Goal: Information Seeking & Learning: Learn about a topic

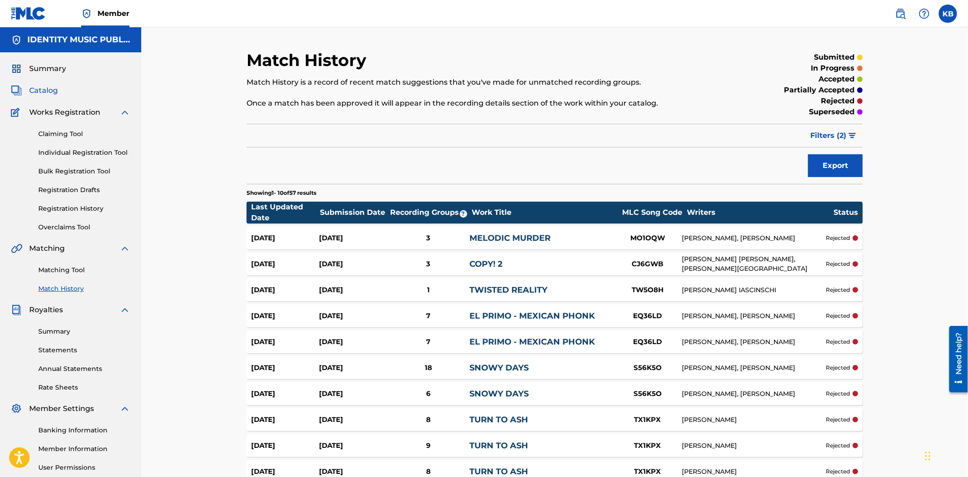
click at [36, 91] on span "Catalog" at bounding box center [43, 90] width 29 height 11
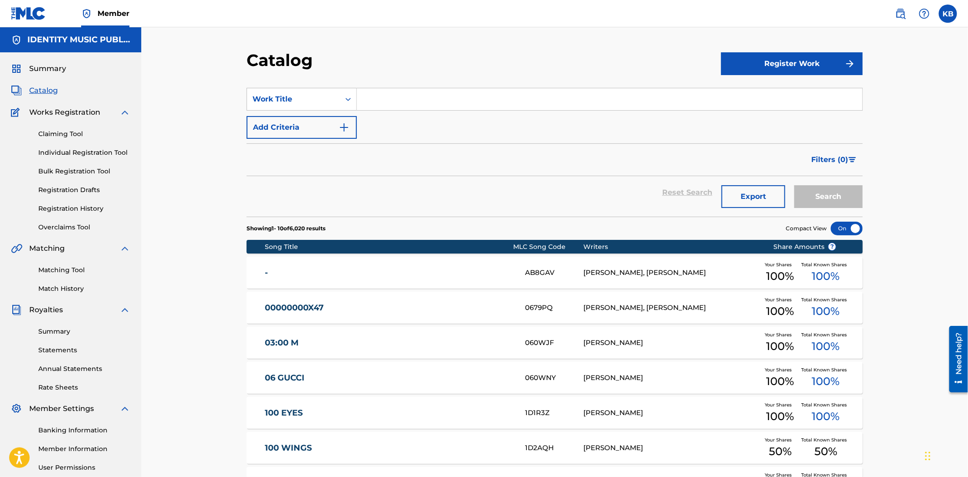
click at [918, 174] on div "Catalog Register Work SearchWithCriteria3cc0c515-30ad-4577-9920-bdc2199a6c0f Wo…" at bounding box center [554, 339] width 826 height 624
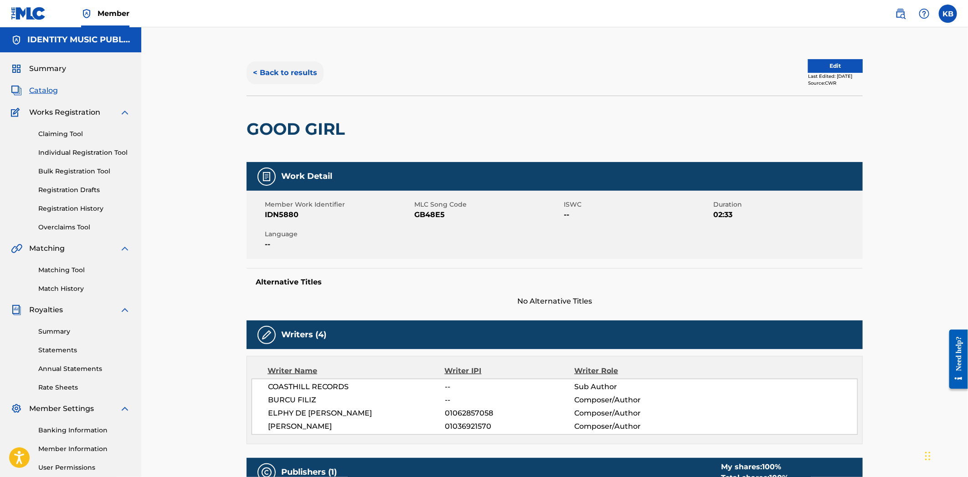
click at [290, 68] on button "< Back to results" at bounding box center [284, 73] width 77 height 23
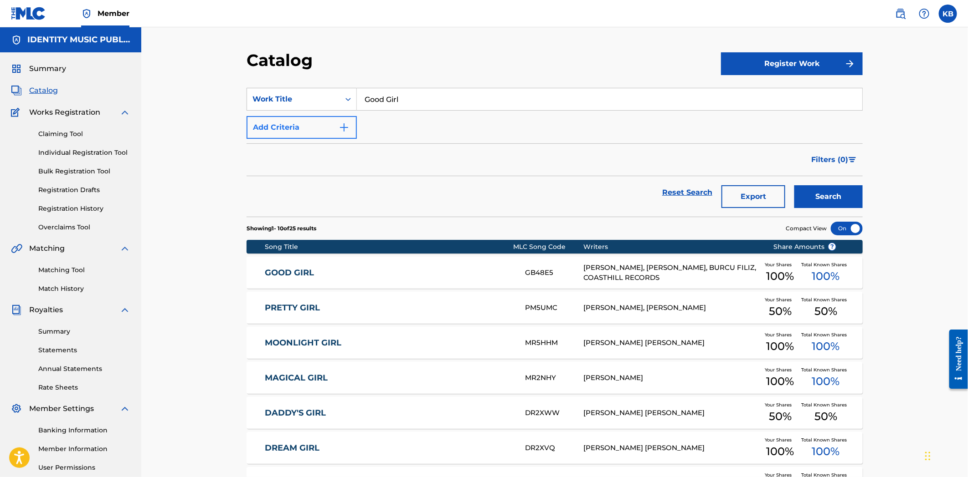
drag, startPoint x: 433, startPoint y: 99, endPoint x: 336, endPoint y: 121, distance: 100.0
click at [338, 120] on div "SearchWithCriteriae15b6f56-7cce-40d6-8991-76f673881fa8 Work Title Good Girl Add…" at bounding box center [554, 113] width 616 height 51
click at [77, 228] on link "Overclaims Tool" at bounding box center [84, 228] width 92 height 10
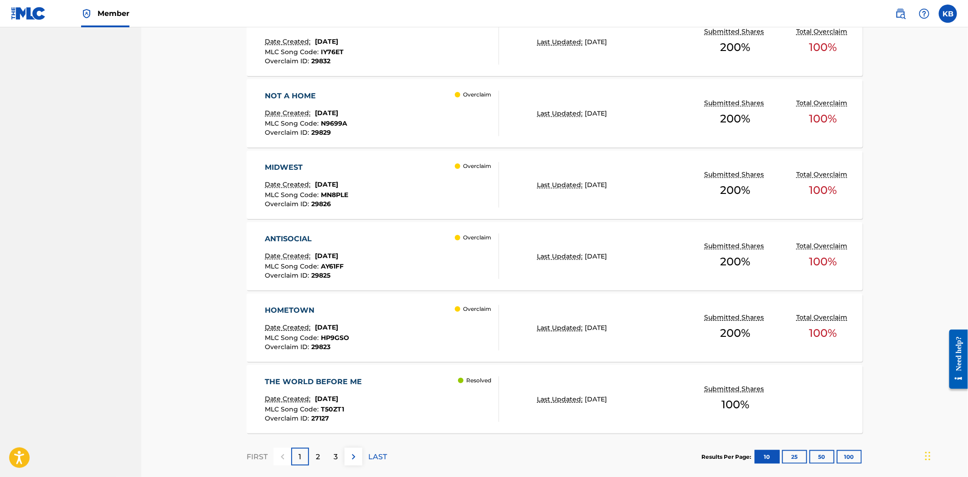
scroll to position [664, 0]
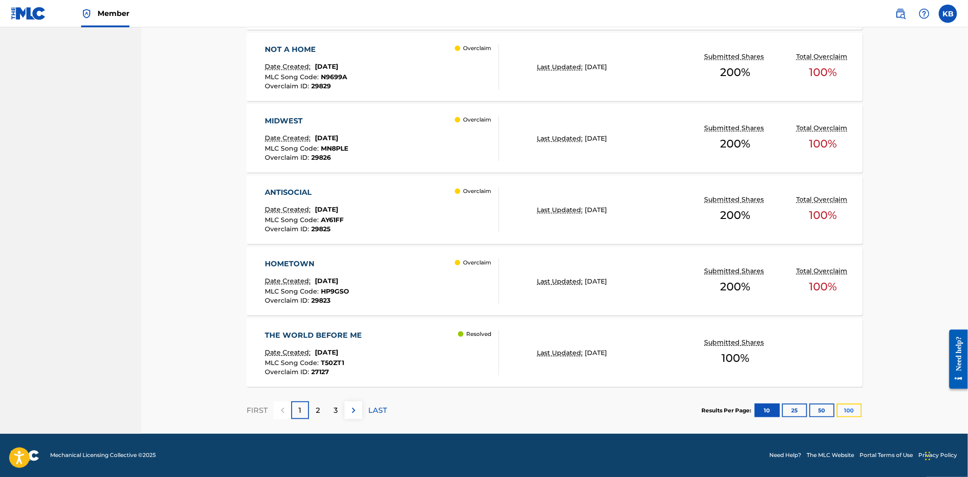
click at [851, 412] on button "100" at bounding box center [848, 411] width 25 height 14
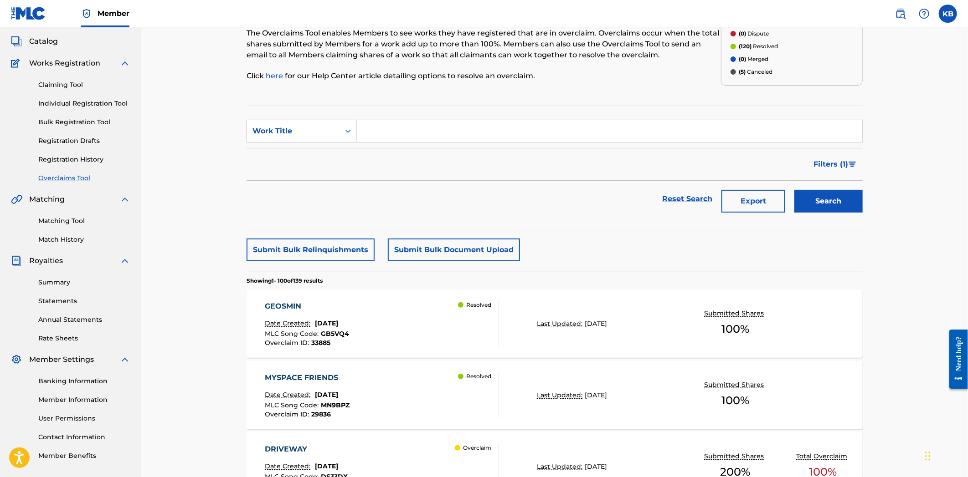
scroll to position [0, 0]
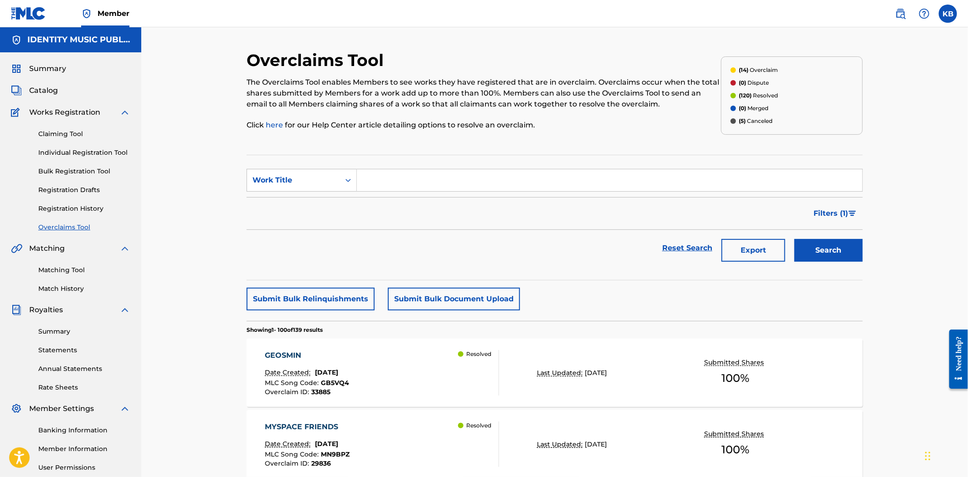
click at [843, 216] on span "Filters ( 1 )" at bounding box center [830, 213] width 35 height 11
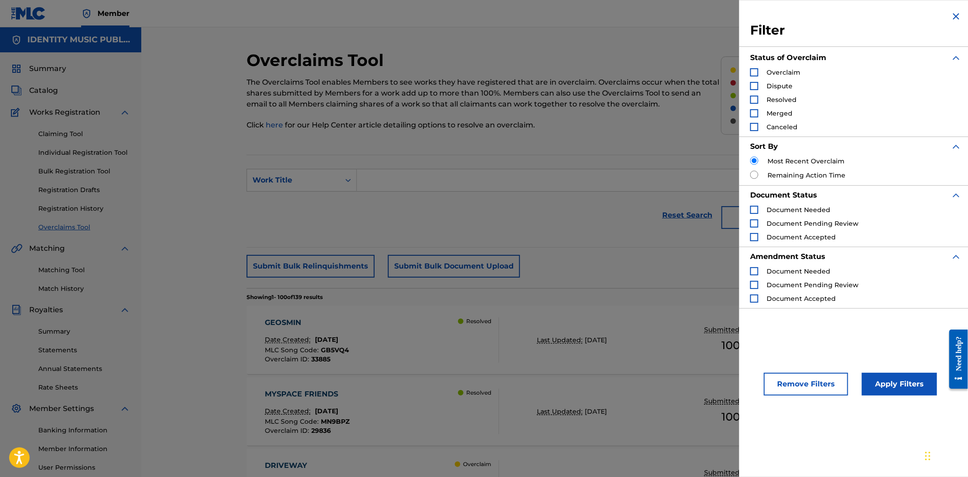
click at [757, 72] on div "Search Form" at bounding box center [754, 72] width 8 height 8
click at [757, 131] on div "Canceled" at bounding box center [773, 127] width 47 height 9
click at [753, 129] on div "Search Form" at bounding box center [754, 127] width 8 height 8
click at [875, 389] on button "Apply Filters" at bounding box center [899, 384] width 75 height 23
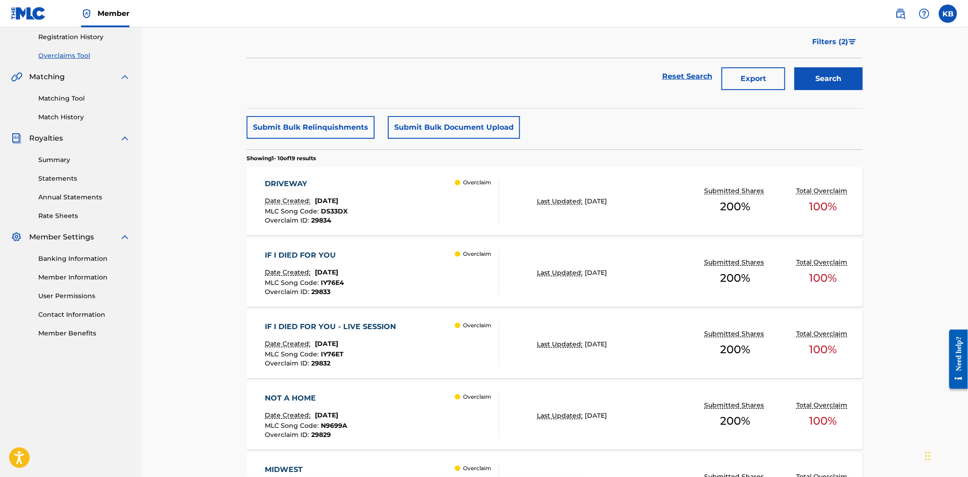
scroll to position [202, 0]
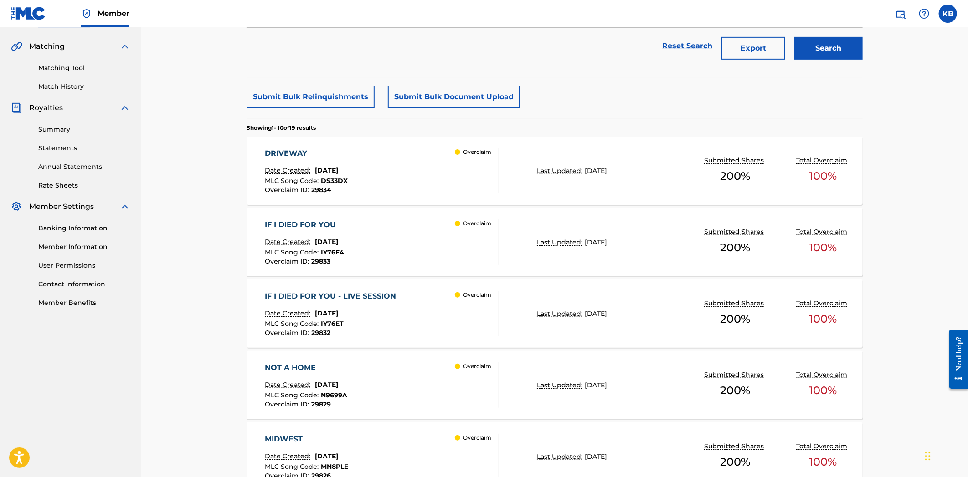
click at [427, 185] on div "DRIVEWAY Date Created: [DATE] MLC Song Code : DS33DX Overclaim ID : 29834 Overc…" at bounding box center [382, 171] width 234 height 46
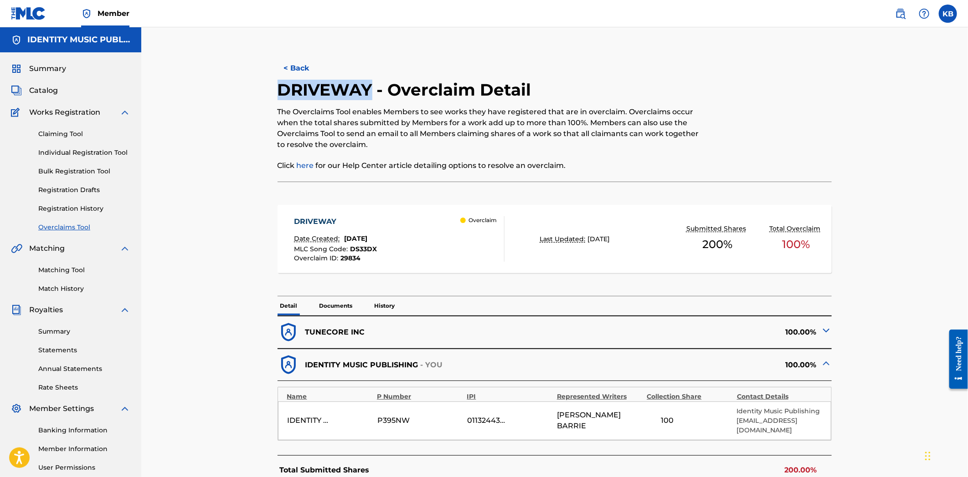
drag, startPoint x: 275, startPoint y: 88, endPoint x: 372, endPoint y: 92, distance: 96.7
click at [372, 92] on div "< Back DRIVEWAY - Overclaim Detail The Overclaims Tool enables Members to see w…" at bounding box center [554, 360] width 616 height 621
copy h2 "DRIVEWAY"
click at [306, 67] on button "< Back" at bounding box center [304, 68] width 55 height 23
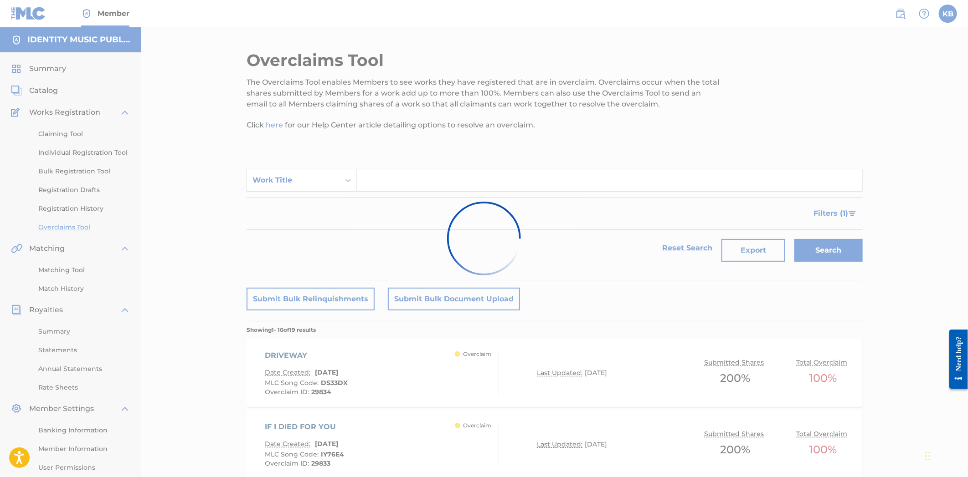
scroll to position [202, 0]
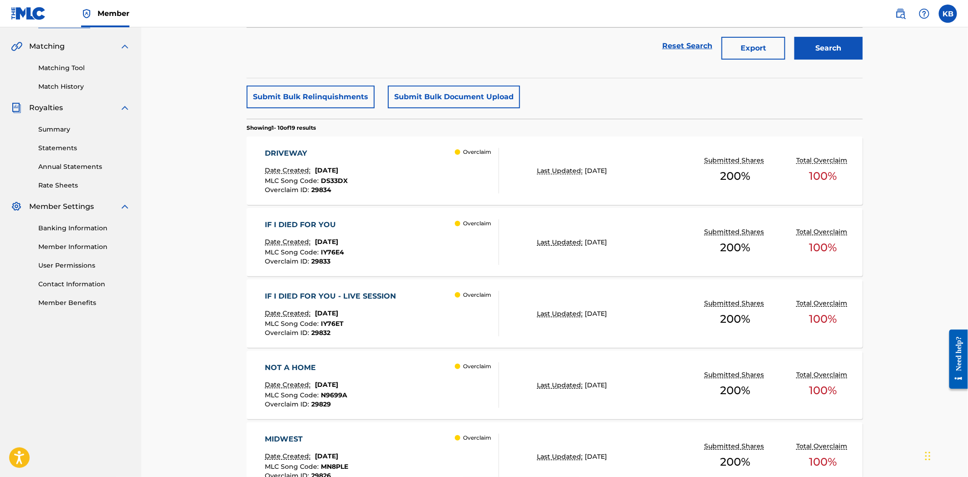
click at [396, 242] on div "IF I DIED FOR YOU Date Created: [DATE] MLC Song Code : IY76E4 Overclaim ID : 29…" at bounding box center [382, 243] width 234 height 46
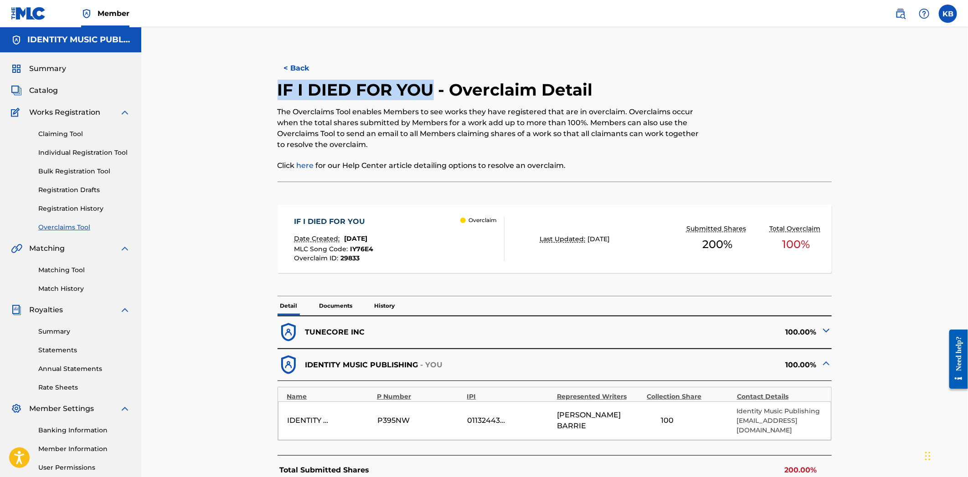
drag, startPoint x: 272, startPoint y: 90, endPoint x: 434, endPoint y: 92, distance: 162.7
click at [434, 92] on div "< Back IF I DIED FOR YOU - Overclaim Detail The Overclaims Tool enables Members…" at bounding box center [554, 360] width 616 height 621
copy h2 "IF I DIED FOR YOU"
click at [306, 61] on button "< Back" at bounding box center [304, 68] width 55 height 23
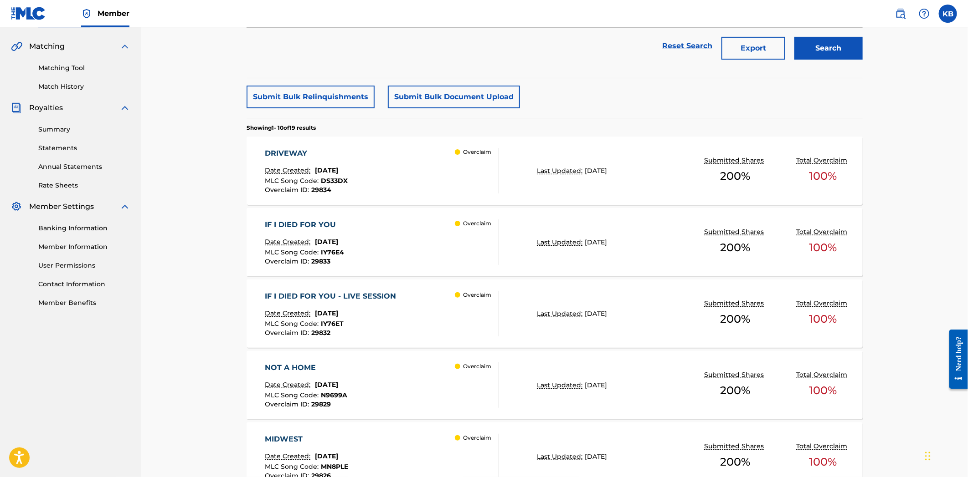
click at [410, 377] on div "NOT A HOME Date Created: [DATE] MLC Song Code : N9699A Overclaim ID : 29829 Ove…" at bounding box center [382, 386] width 234 height 46
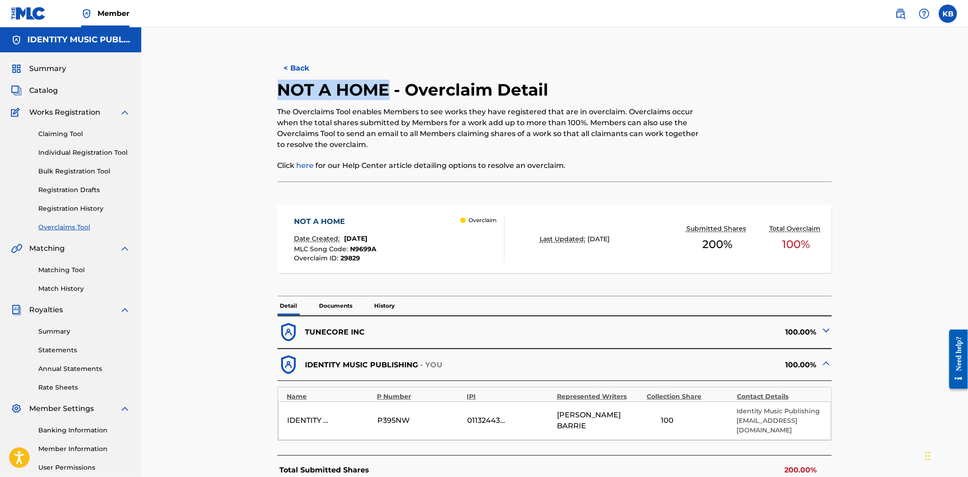
drag, startPoint x: 275, startPoint y: 91, endPoint x: 388, endPoint y: 97, distance: 113.1
click at [388, 97] on div "< Back NOT A HOME - Overclaim Detail The Overclaims Tool enables Members to see…" at bounding box center [554, 360] width 616 height 621
copy h2 "NOT A HOME"
click at [297, 64] on button "< Back" at bounding box center [304, 68] width 55 height 23
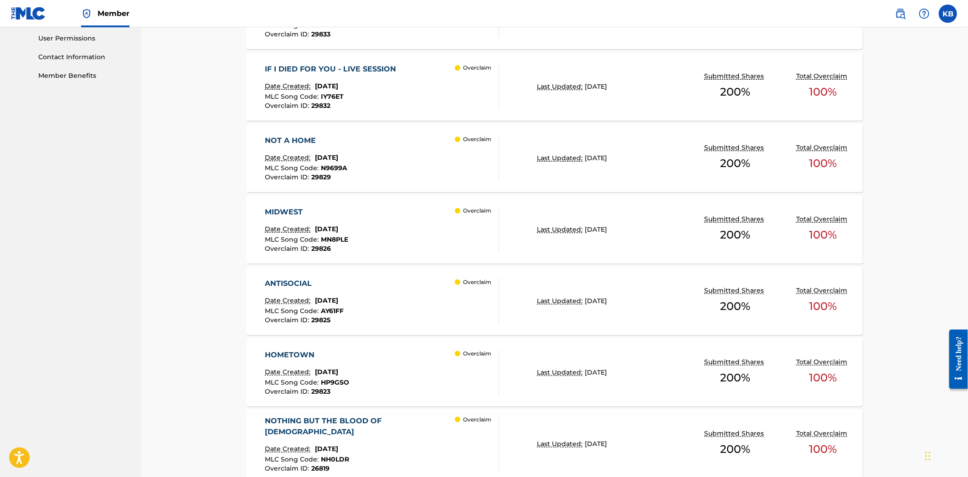
scroll to position [456, 0]
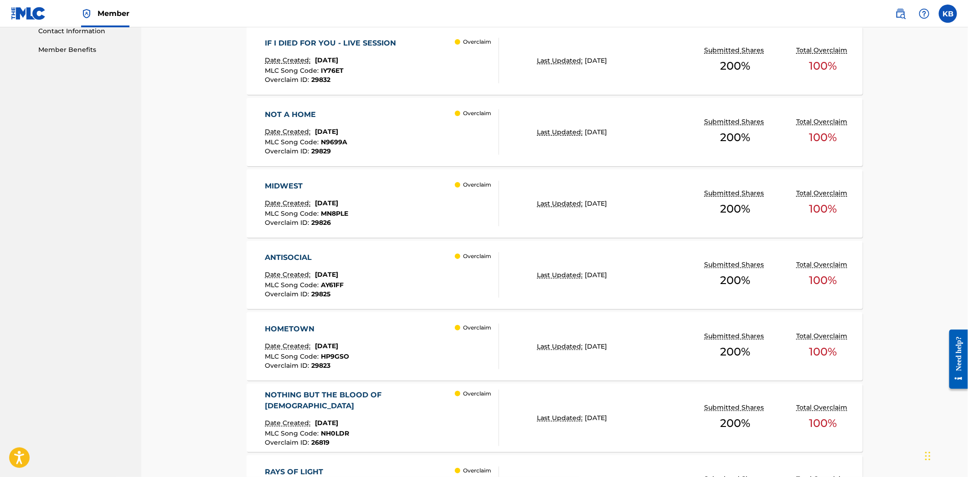
click at [382, 200] on div "MIDWEST Date Created: [DATE] MLC Song Code : MN8PLE Overclaim ID : 29826 Overcl…" at bounding box center [382, 204] width 234 height 46
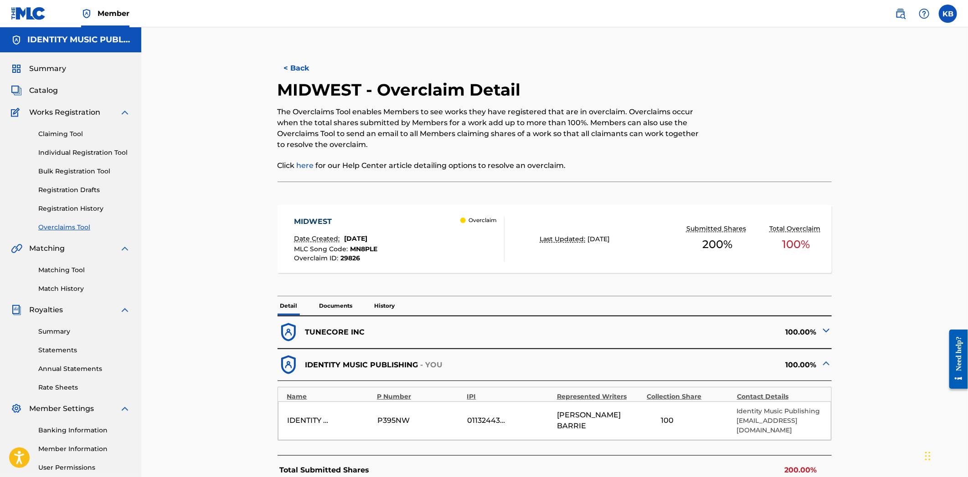
click at [357, 85] on h2 "MIDWEST - Overclaim Detail" at bounding box center [401, 90] width 248 height 21
drag, startPoint x: 362, startPoint y: 87, endPoint x: 282, endPoint y: 85, distance: 80.2
click at [282, 85] on h2 "MIDWEST - Overclaim Detail" at bounding box center [401, 90] width 248 height 21
copy h2 "MIDWEST"
click at [299, 65] on button "< Back" at bounding box center [304, 68] width 55 height 23
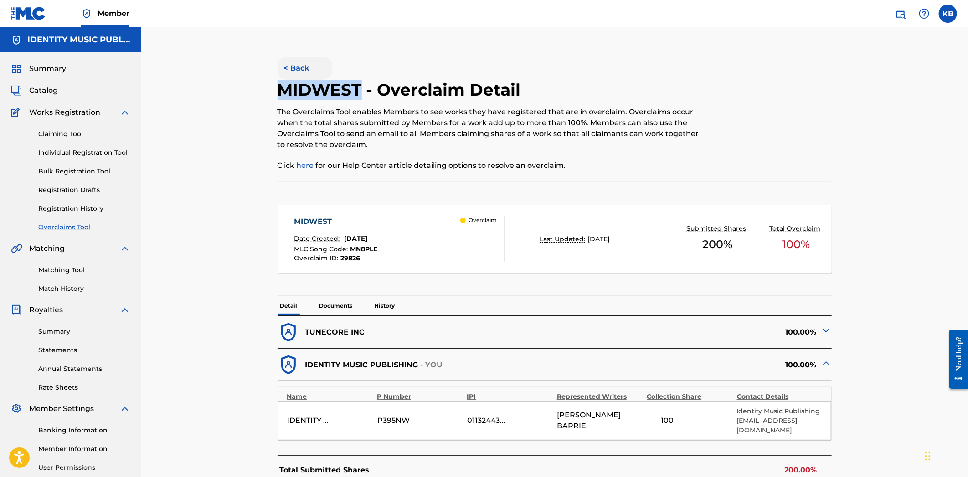
scroll to position [456, 0]
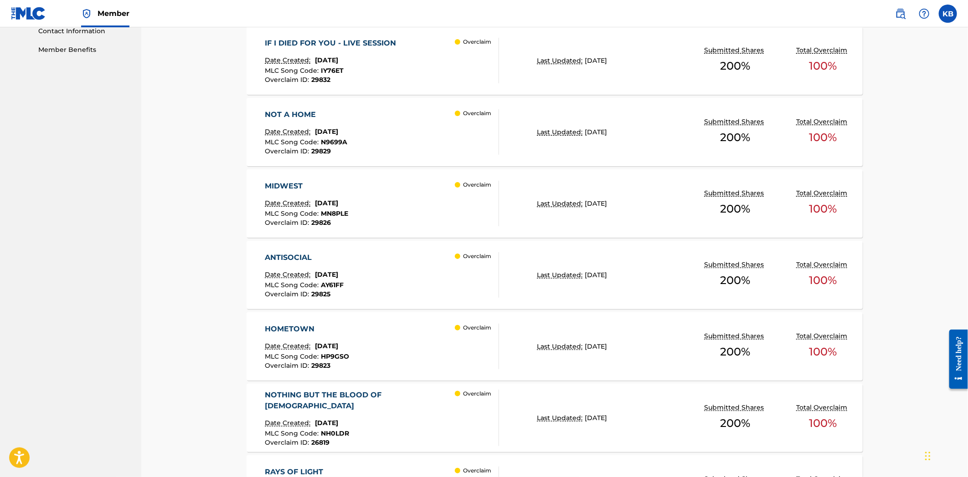
click at [386, 269] on div "[MEDICAL_DATA] Date Created: [DATE] MLC Song Code : AY61FF Overclaim ID : 29825…" at bounding box center [382, 275] width 234 height 46
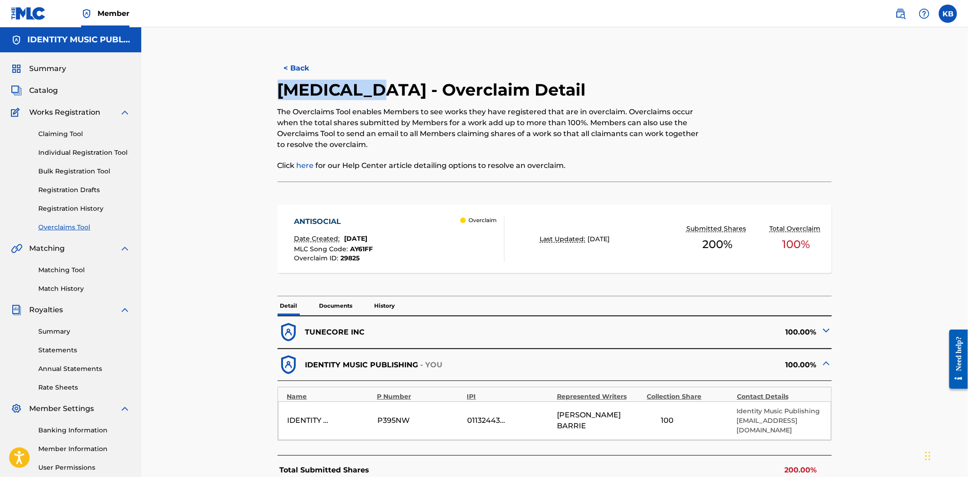
drag, startPoint x: 378, startPoint y: 90, endPoint x: 278, endPoint y: 86, distance: 100.3
click at [278, 86] on h2 "[MEDICAL_DATA] - Overclaim Detail" at bounding box center [433, 90] width 313 height 21
copy h2 "ANTISOCIAL"
click at [301, 60] on button "< Back" at bounding box center [304, 68] width 55 height 23
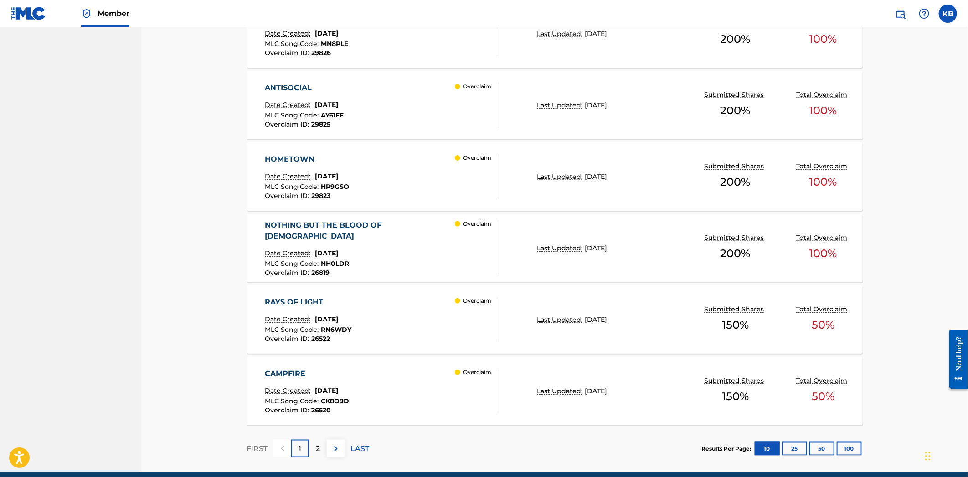
scroll to position [607, 0]
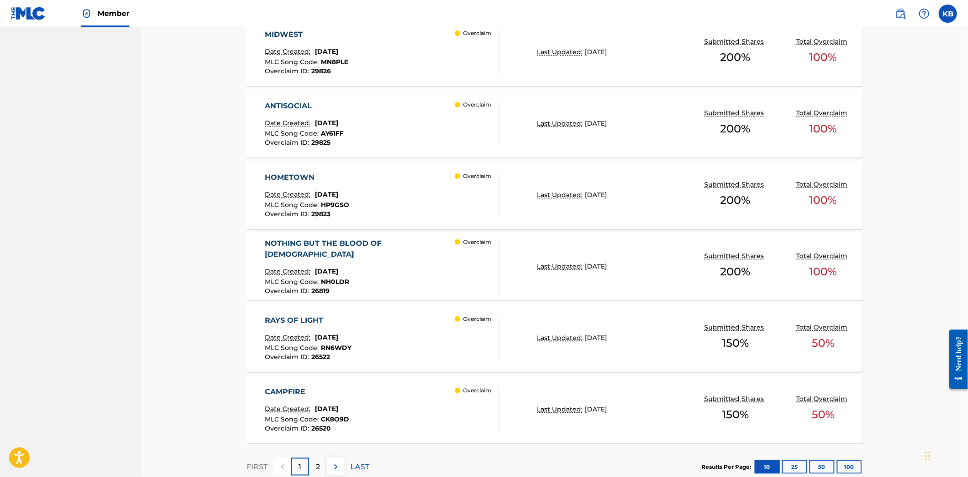
click at [410, 204] on div "HOMETOWN Date Created: [DATE] MLC Song Code : HP9GSO Overclaim ID : 29823 Overc…" at bounding box center [382, 195] width 234 height 46
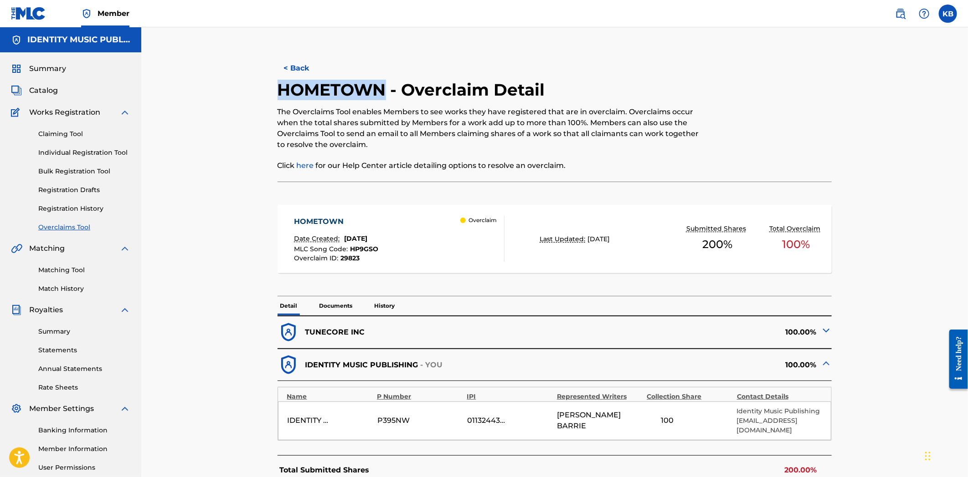
drag, startPoint x: 282, startPoint y: 88, endPoint x: 381, endPoint y: 92, distance: 99.4
click at [381, 92] on h2 "HOMETOWN - Overclaim Detail" at bounding box center [413, 90] width 272 height 21
copy h2 "HOMETOWN"
click at [825, 328] on img at bounding box center [826, 330] width 11 height 11
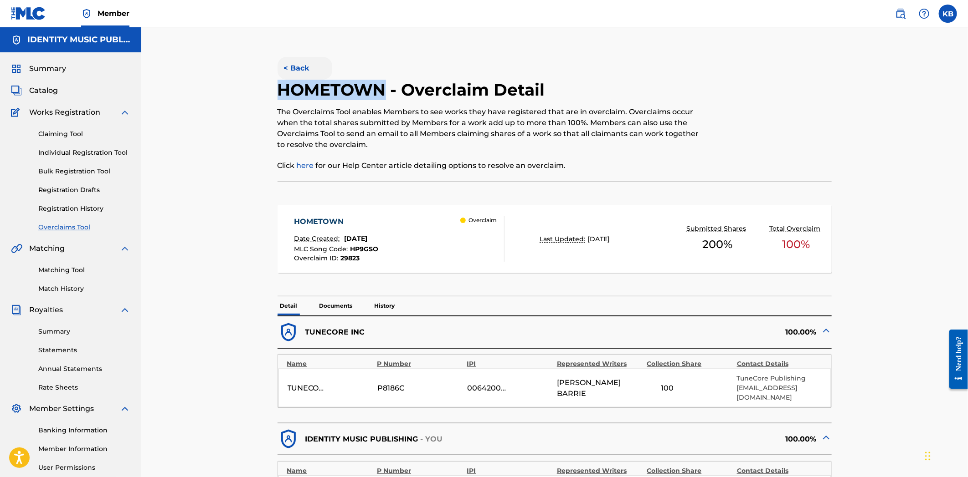
click at [313, 59] on button "< Back" at bounding box center [304, 68] width 55 height 23
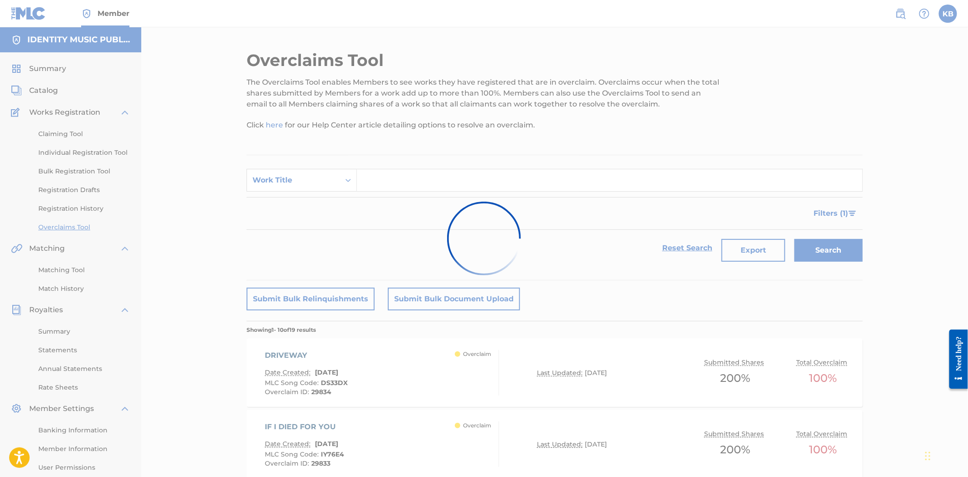
scroll to position [607, 0]
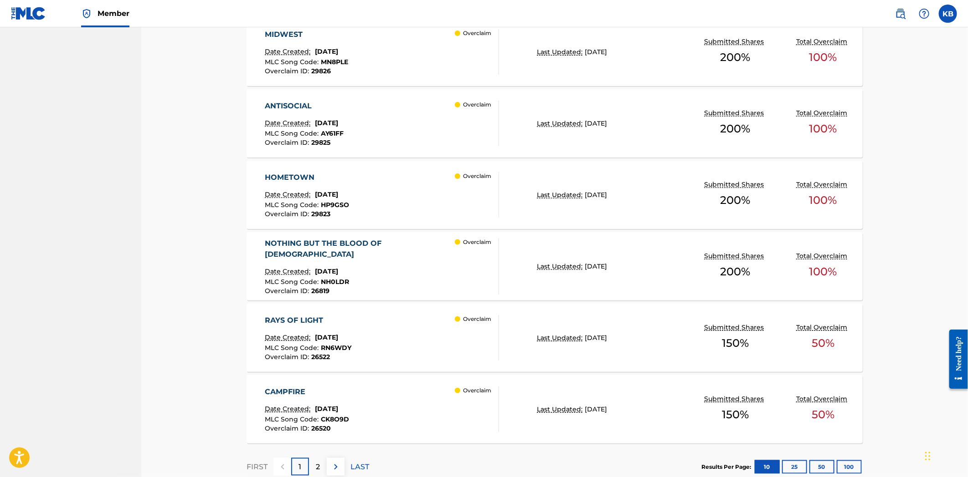
click at [423, 276] on div "NOTHING BUT THE BLOOD OF [DEMOGRAPHIC_DATA] Date Created: [DATE] MLC Song Code …" at bounding box center [382, 266] width 234 height 56
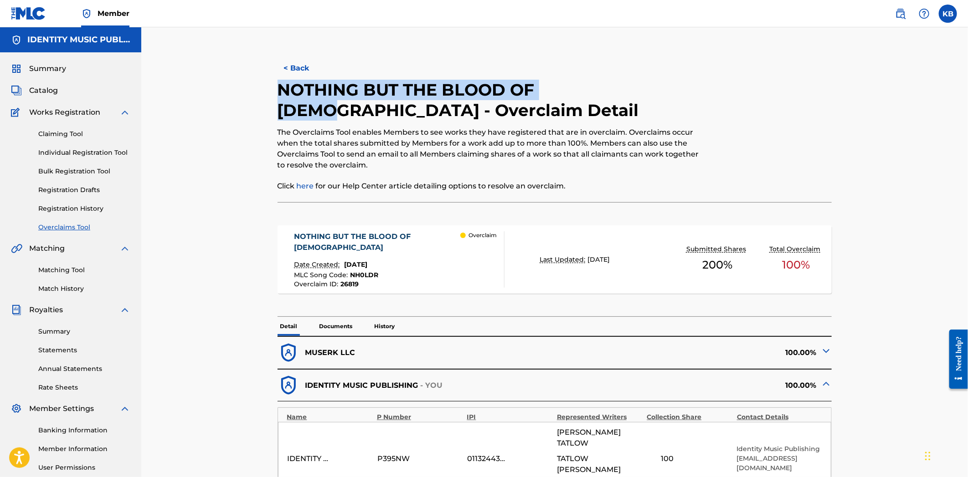
drag, startPoint x: 282, startPoint y: 87, endPoint x: 593, endPoint y: 89, distance: 311.6
click at [593, 89] on div "< Back NOTHING BUT THE BLOOD OF [DEMOGRAPHIC_DATA] - Overclaim Detail The Overc…" at bounding box center [554, 388] width 616 height 677
copy h2 "NOTHING BUT THE BLOOD OF [DEMOGRAPHIC_DATA]"
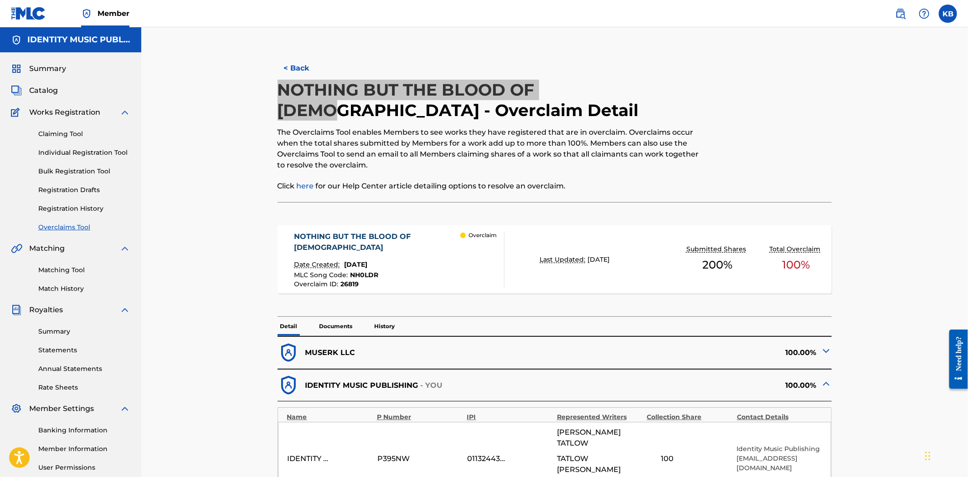
scroll to position [202, 0]
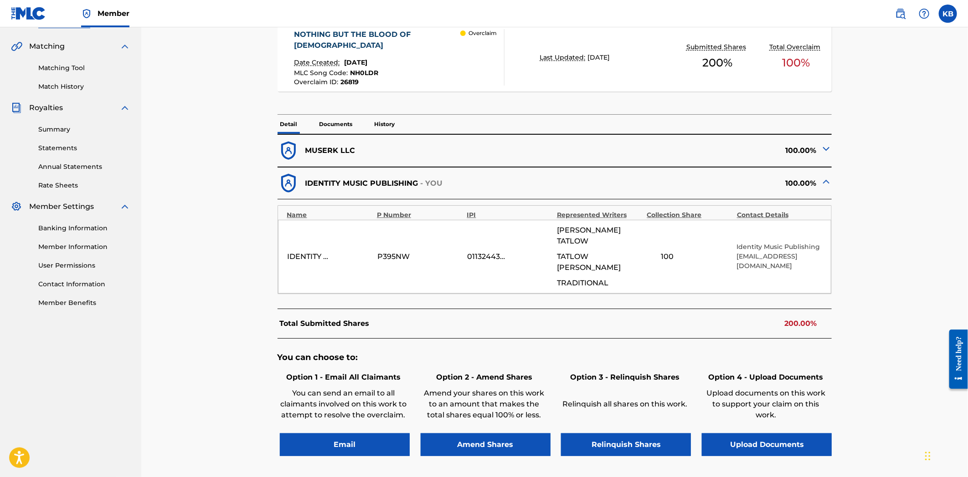
scroll to position [607, 0]
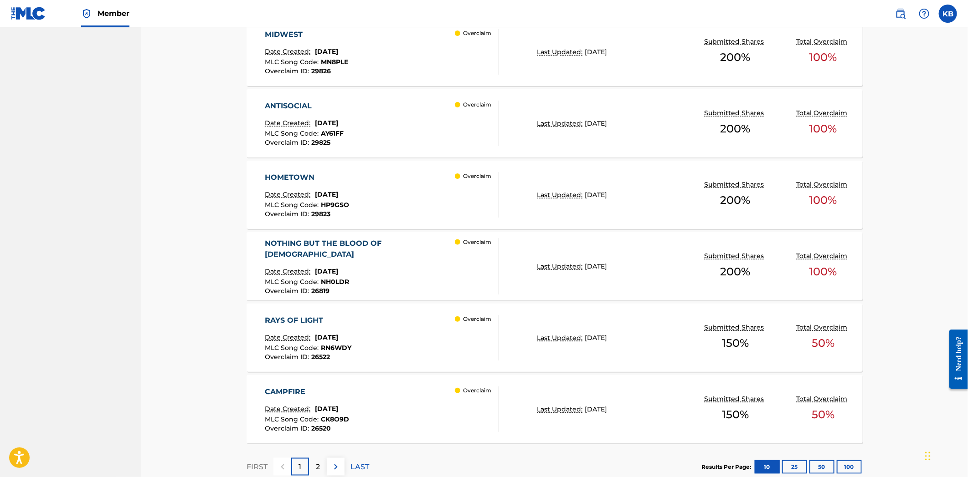
click at [413, 339] on div "RAYS OF LIGHT Date Created: [DATE] MLC Song Code : RN6WDY Overclaim ID : 26522 …" at bounding box center [382, 338] width 234 height 46
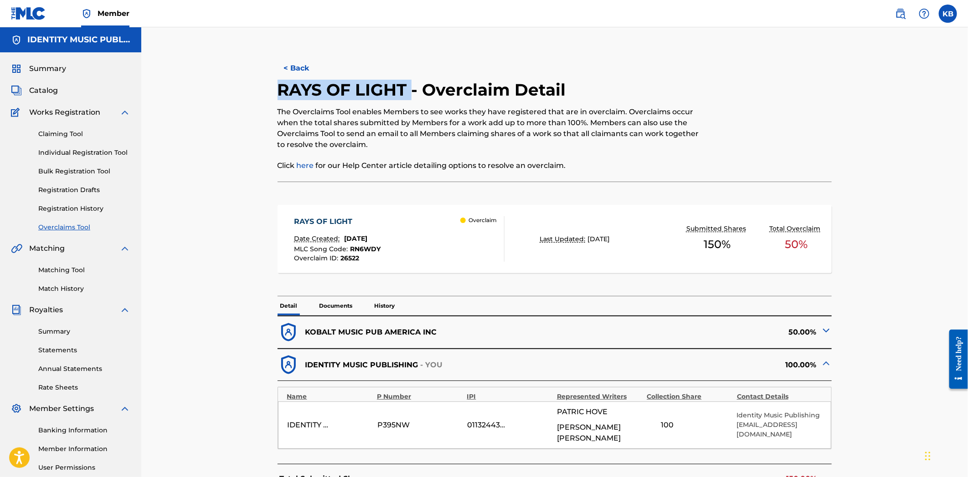
drag, startPoint x: 275, startPoint y: 92, endPoint x: 410, endPoint y: 89, distance: 134.9
click at [410, 89] on div "< Back RAYS OF LIGHT - Overclaim Detail The Overclaims Tool enables Members to …" at bounding box center [554, 365] width 616 height 630
click at [404, 87] on h2 "RAYS OF LIGHT - Overclaim Detail" at bounding box center [423, 90] width 293 height 21
click at [393, 124] on p "The Overclaims Tool enables Members to see works they have registered that are …" at bounding box center [490, 129] width 427 height 44
drag, startPoint x: 405, startPoint y: 89, endPoint x: 274, endPoint y: 93, distance: 131.7
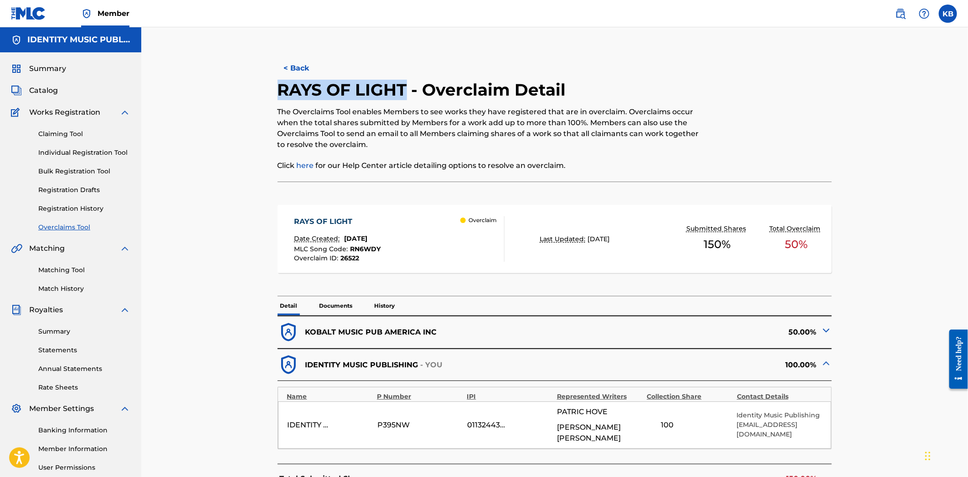
click at [274, 93] on div "< Back RAYS OF LIGHT - Overclaim Detail The Overclaims Tool enables Members to …" at bounding box center [554, 365] width 616 height 630
copy h2 "RAYS OF LIGHT"
click at [297, 67] on button "< Back" at bounding box center [304, 68] width 55 height 23
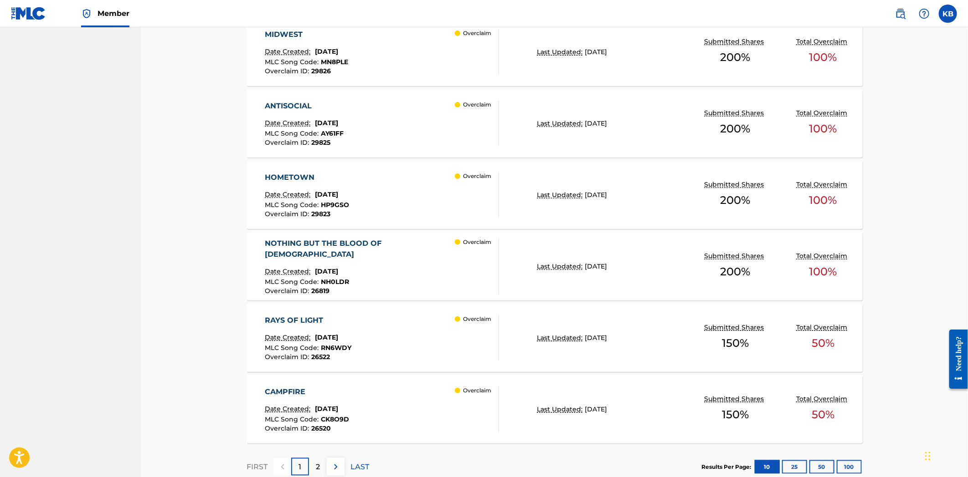
click at [382, 407] on div "CAMPFIRE Date Created: [DATE] MLC Song Code : CK8O9D Overclaim ID : 26520 Overc…" at bounding box center [382, 410] width 234 height 46
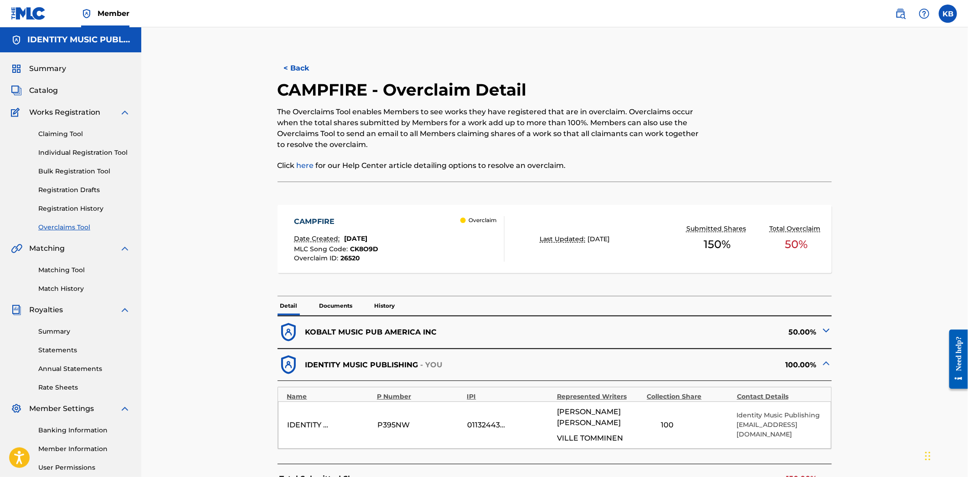
scroll to position [51, 0]
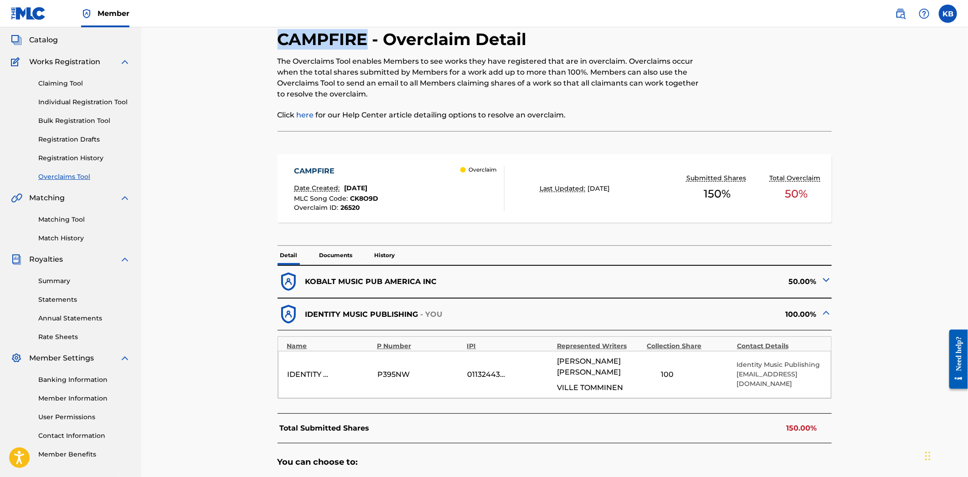
copy h2 "CAMPFIRE"
drag, startPoint x: 273, startPoint y: 41, endPoint x: 369, endPoint y: 44, distance: 95.7
click at [369, 44] on div "< Back CAMPFIRE - Overclaim Detail The Overclaims Tool enables Members to see w…" at bounding box center [554, 315] width 616 height 630
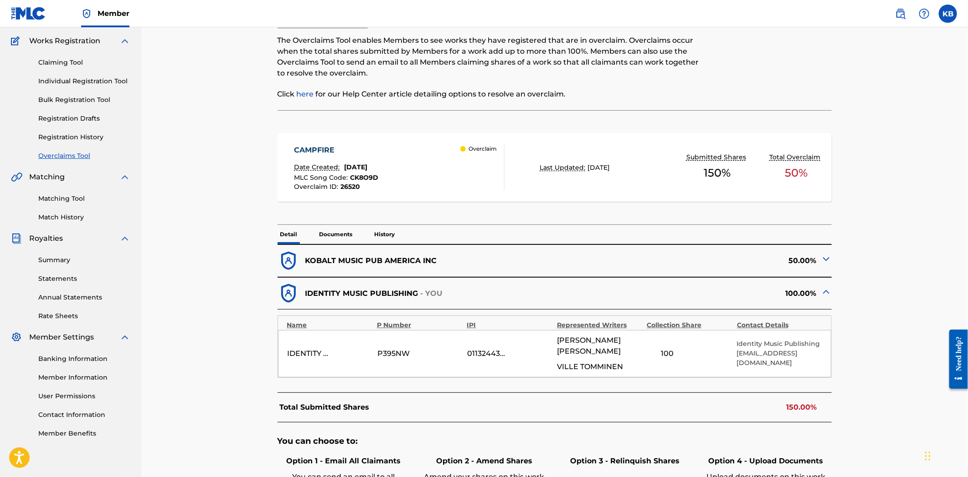
scroll to position [0, 0]
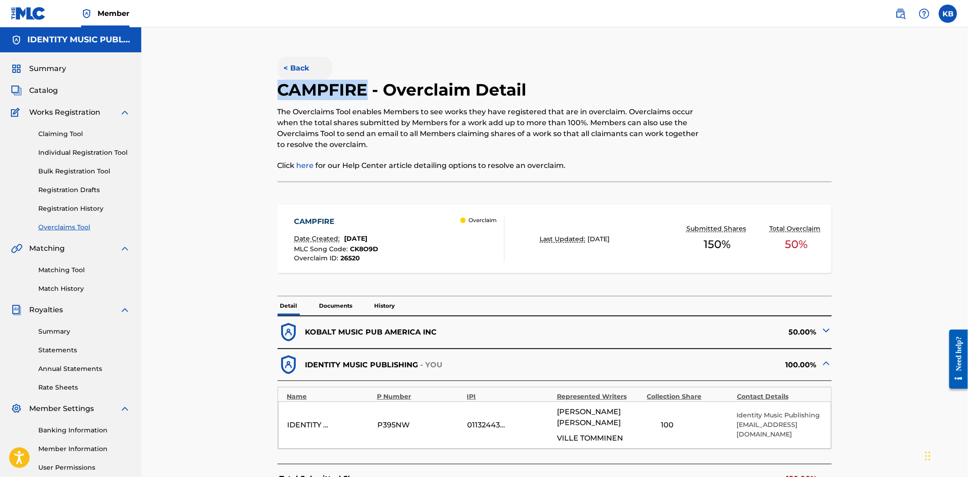
click at [314, 69] on button "< Back" at bounding box center [304, 68] width 55 height 23
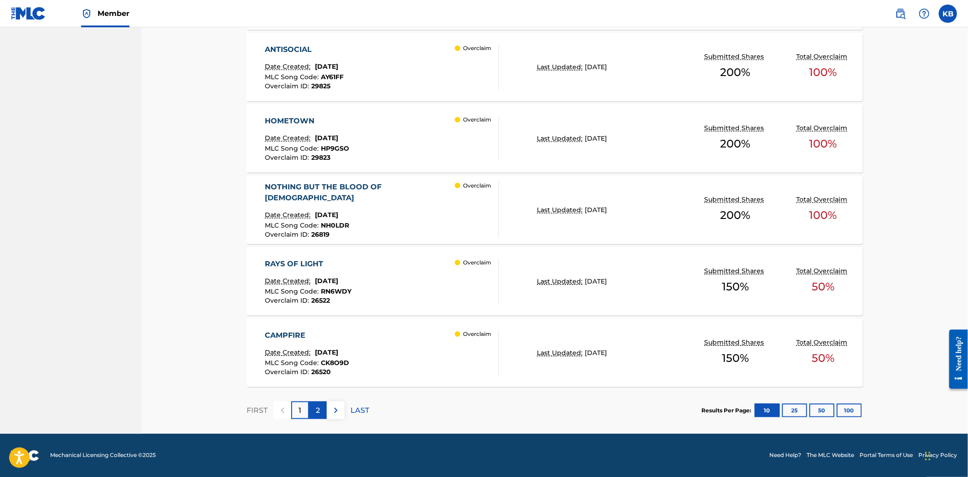
click at [321, 412] on div "2" at bounding box center [318, 411] width 18 height 18
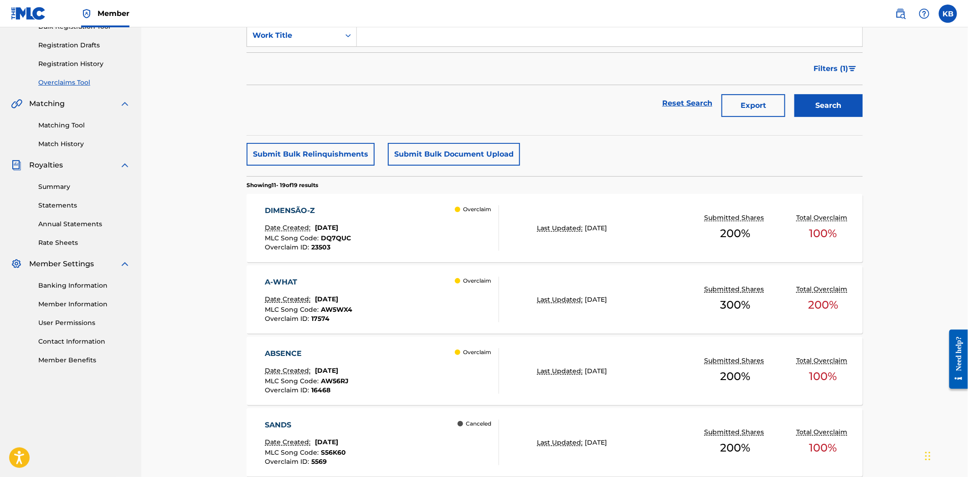
scroll to position [137, 0]
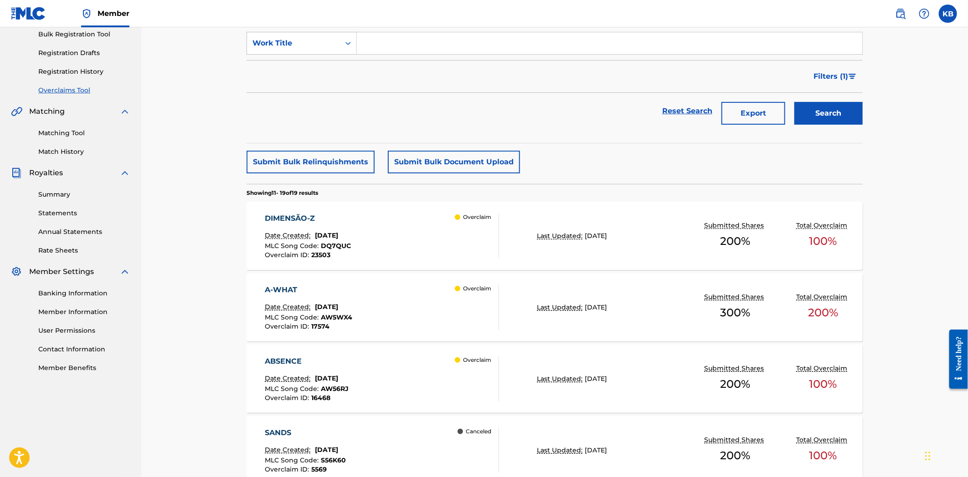
click at [394, 380] on div "ABSENCE Date Created: [DATE] MLC Song Code : AW56RJ Overclaim ID : 16468 Overcl…" at bounding box center [382, 379] width 234 height 46
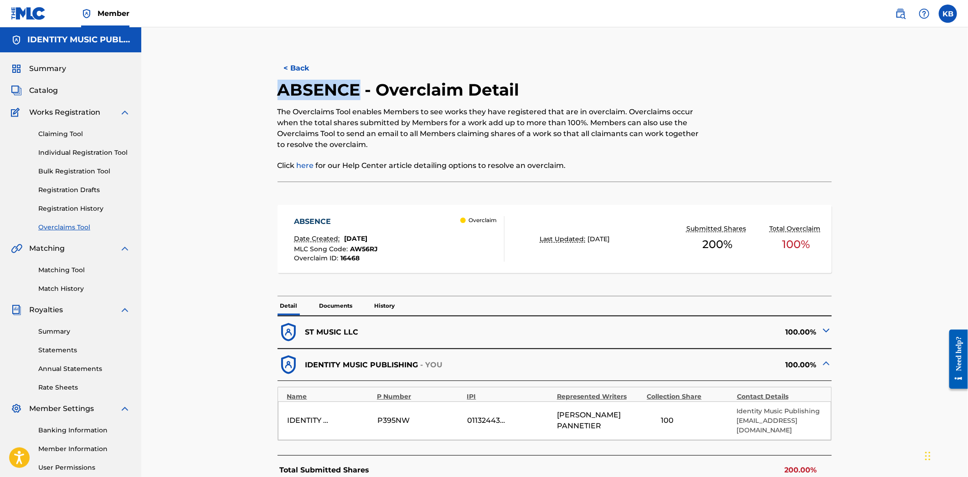
drag, startPoint x: 279, startPoint y: 87, endPoint x: 356, endPoint y: 89, distance: 77.5
click at [356, 89] on h2 "ABSENCE - Overclaim Detail" at bounding box center [400, 90] width 246 height 21
copy h2 "ABSENCE"
click at [826, 326] on img at bounding box center [826, 330] width 11 height 11
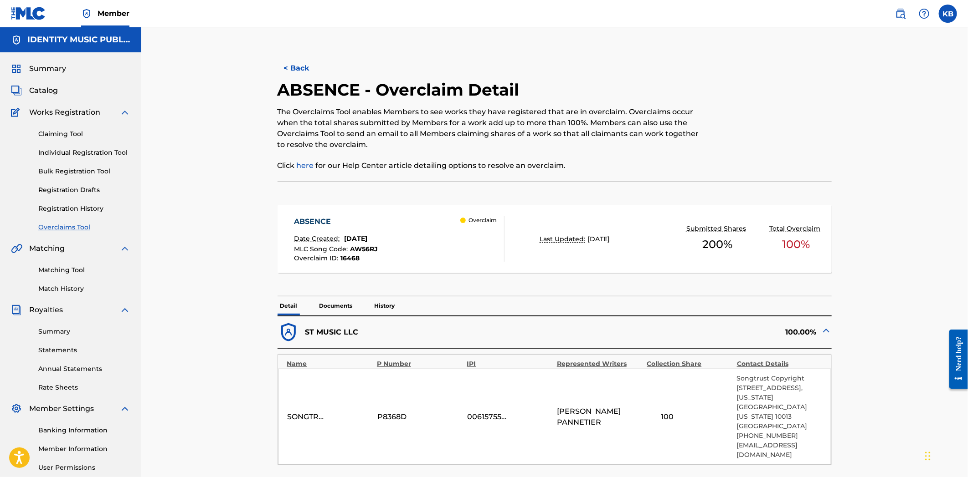
click at [363, 303] on div "Detail Documents History" at bounding box center [554, 306] width 554 height 19
click at [323, 298] on p "Documents" at bounding box center [336, 306] width 39 height 19
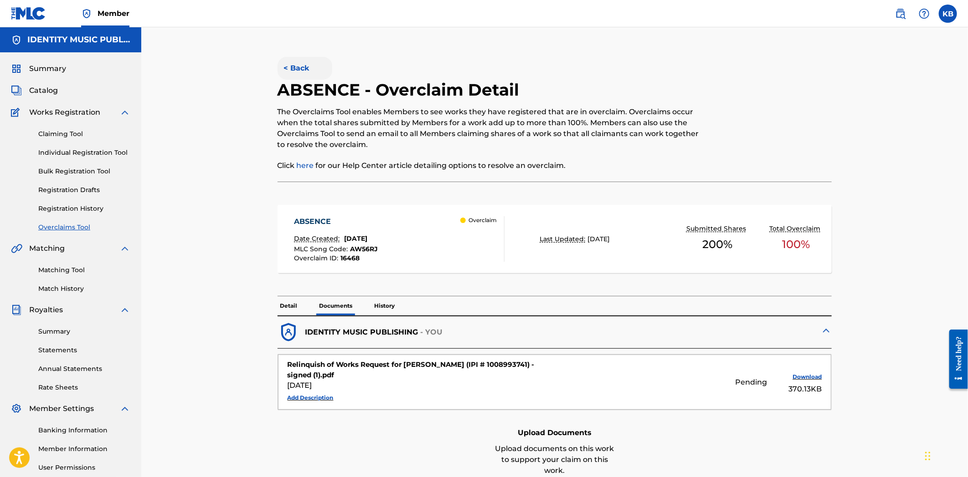
click at [299, 72] on button "< Back" at bounding box center [304, 68] width 55 height 23
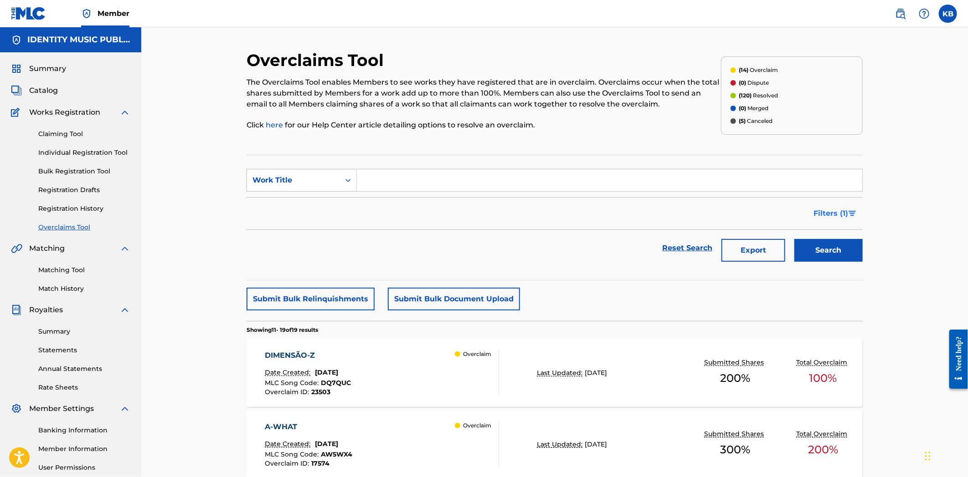
click at [832, 215] on span "Filters ( 1 )" at bounding box center [830, 213] width 35 height 11
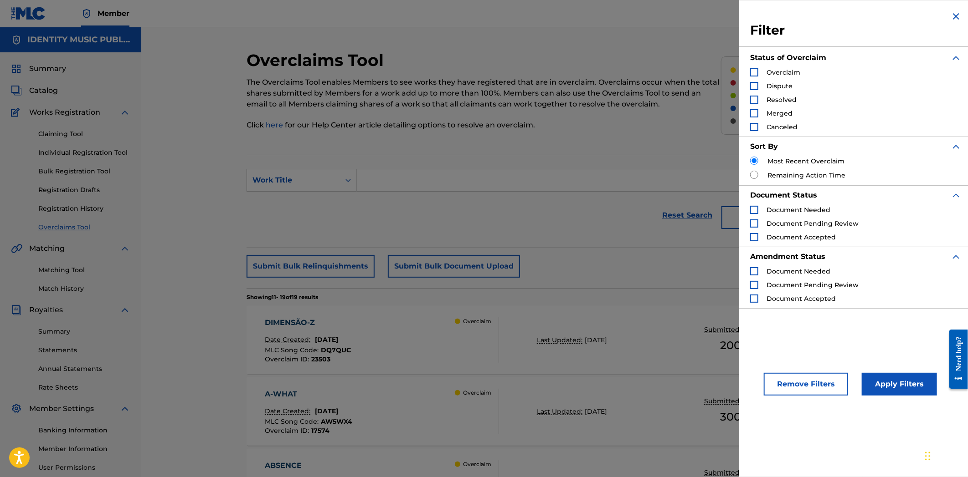
click at [753, 103] on div "Search Form" at bounding box center [754, 100] width 8 height 8
click at [895, 390] on button "Apply Filters" at bounding box center [899, 384] width 75 height 23
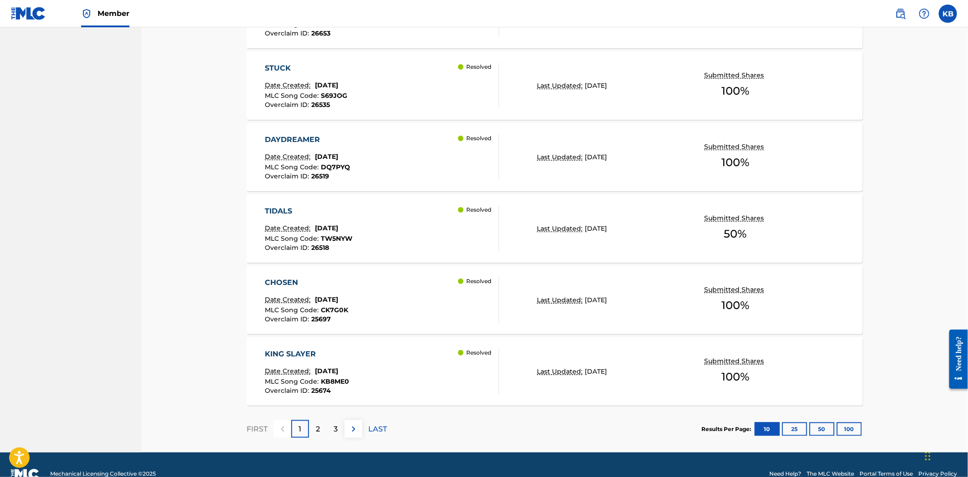
scroll to position [664, 0]
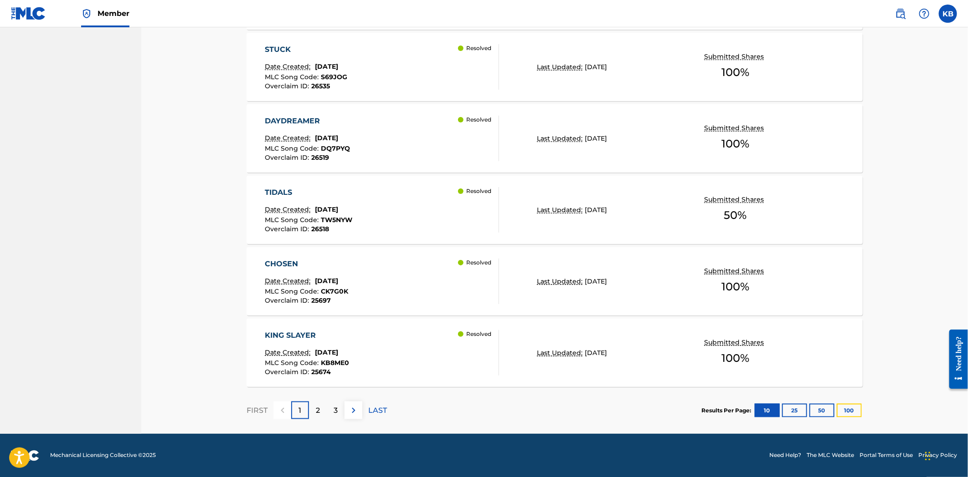
click at [854, 416] on button "100" at bounding box center [848, 411] width 25 height 14
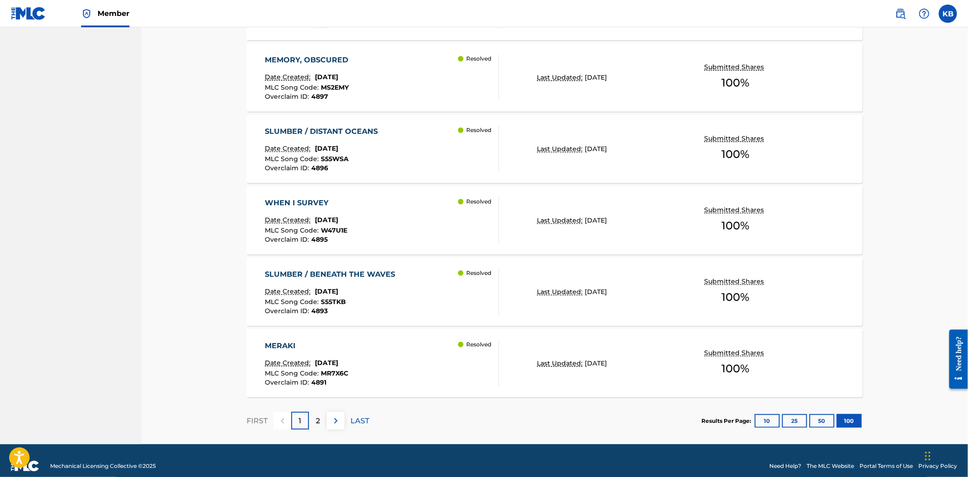
scroll to position [7101, 0]
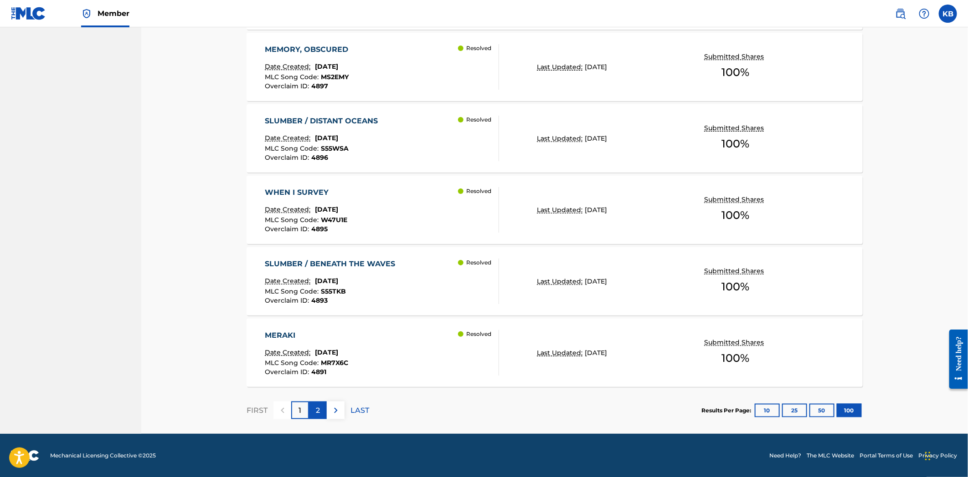
click at [315, 408] on div "2" at bounding box center [318, 411] width 18 height 18
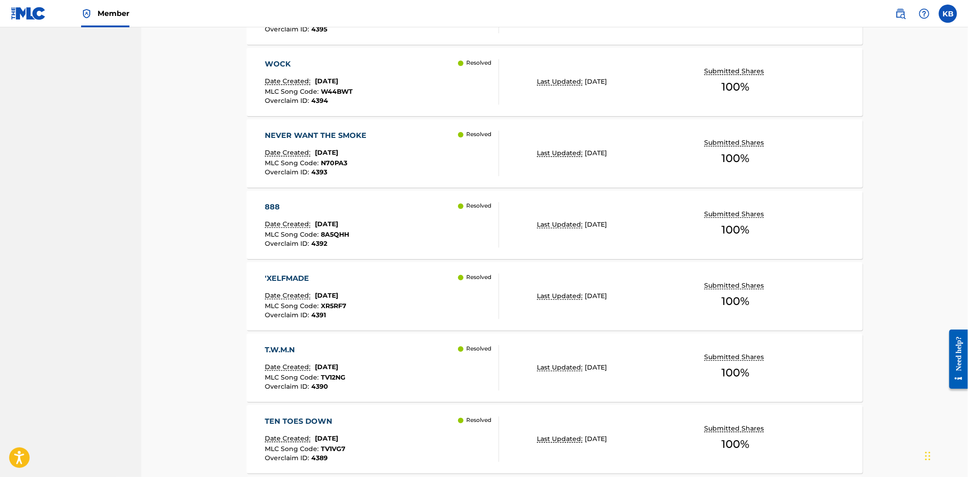
scroll to position [1076, 0]
click at [374, 375] on div "T.W.M.N Date Created: [DATE] MLC Song Code : TV12NG Overclaim ID : 4390 Resolved" at bounding box center [382, 371] width 234 height 46
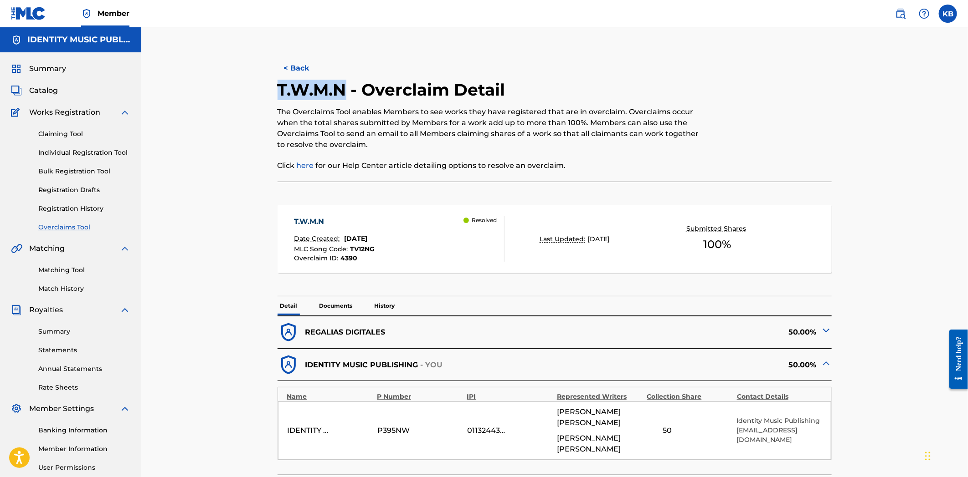
drag, startPoint x: 280, startPoint y: 87, endPoint x: 341, endPoint y: 89, distance: 61.1
click at [341, 89] on h2 "T.W.M.N - Overclaim Detail" at bounding box center [393, 90] width 232 height 21
drag, startPoint x: 554, startPoint y: 409, endPoint x: 604, endPoint y: 410, distance: 49.2
click at [604, 410] on div "IDENTITY MUSIC PUBLISHING P395NW 01132443300 [PERSON_NAME] [PERSON_NAME] [PERSO…" at bounding box center [555, 431] width 554 height 58
drag, startPoint x: 607, startPoint y: 412, endPoint x: 622, endPoint y: 412, distance: 15.0
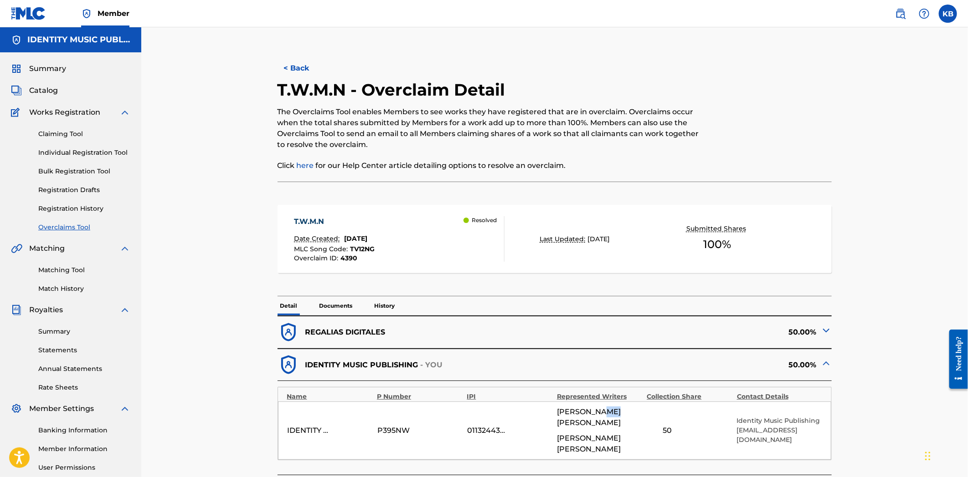
click at [622, 412] on span "[PERSON_NAME] [PERSON_NAME]" at bounding box center [599, 418] width 85 height 22
drag, startPoint x: 591, startPoint y: 314, endPoint x: 455, endPoint y: 372, distance: 148.2
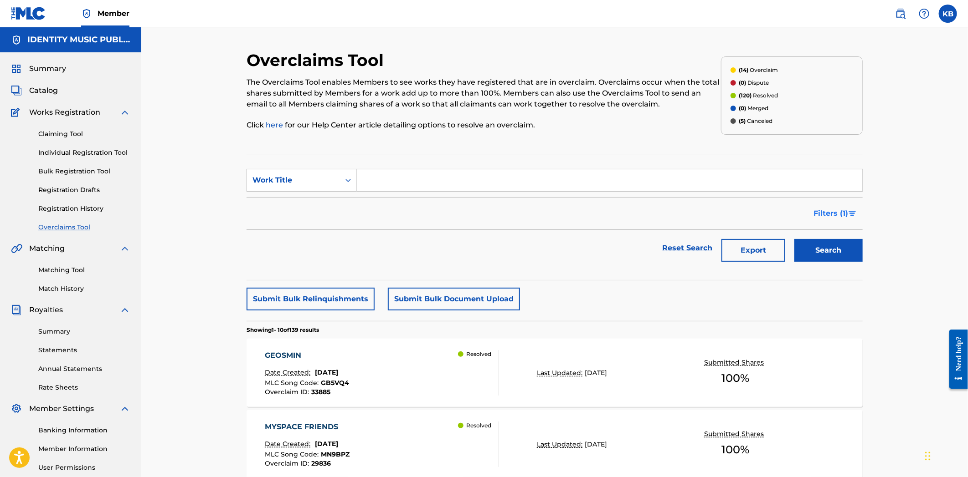
click at [846, 213] on span "Filters ( 1 )" at bounding box center [830, 213] width 35 height 11
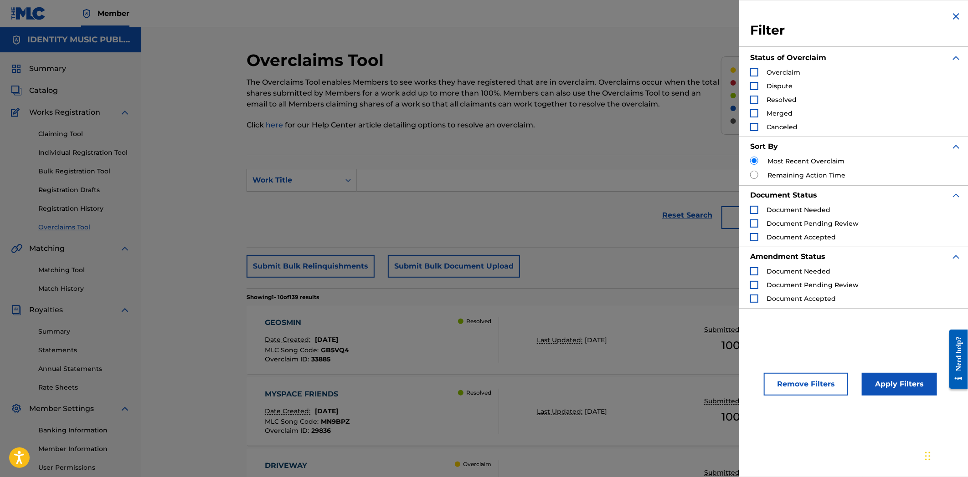
click at [746, 72] on div "Filter Status of Overclaim Overclaim Dispute Resolved Merged Canceled Sort By M…" at bounding box center [855, 159] width 233 height 319
click at [754, 70] on div "Search Form" at bounding box center [754, 72] width 8 height 8
click at [754, 99] on div "Search Form" at bounding box center [754, 100] width 8 height 8
click at [752, 62] on span "Status of Overclaim" at bounding box center [788, 57] width 76 height 11
drag, startPoint x: 755, startPoint y: 67, endPoint x: 754, endPoint y: 75, distance: 8.3
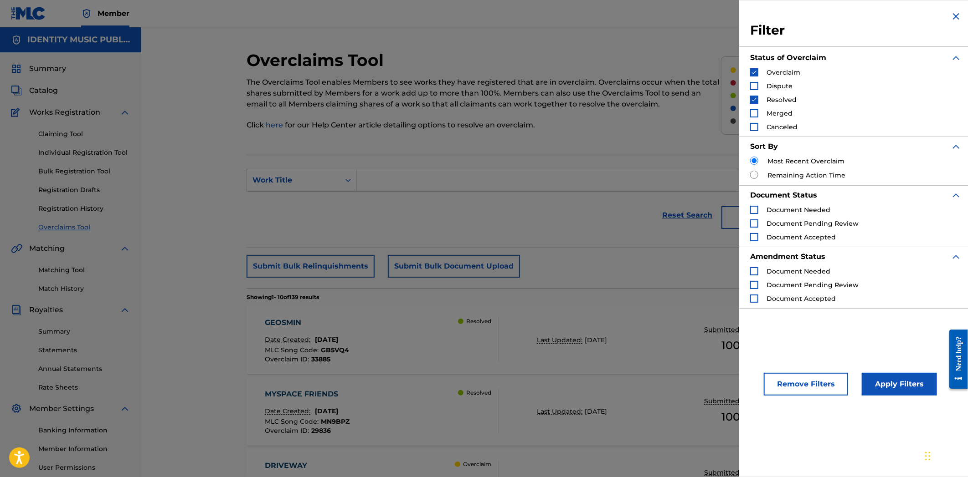
click at [755, 67] on div "Status of Overclaim Overclaim Dispute Resolved Merged Canceled" at bounding box center [855, 92] width 211 height 89
click at [754, 75] on img "Search Form" at bounding box center [754, 72] width 6 height 6
click at [888, 386] on button "Apply Filters" at bounding box center [899, 384] width 75 height 23
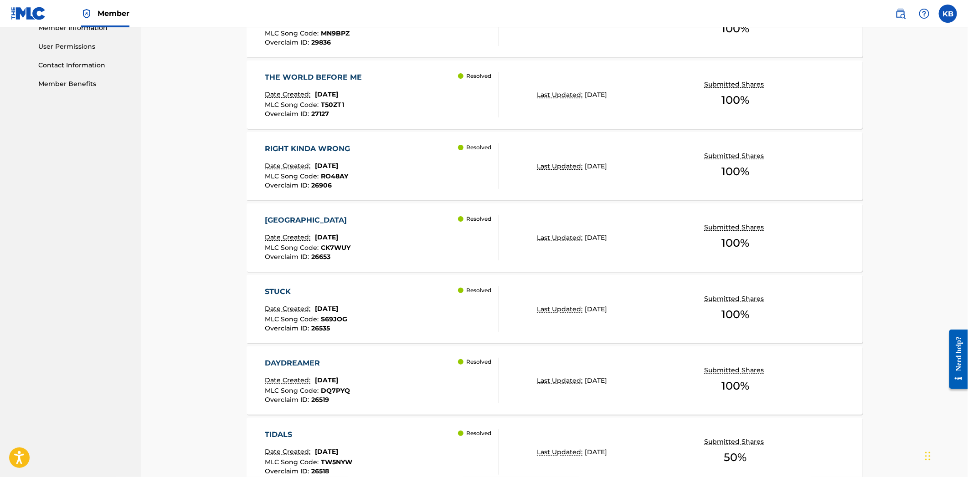
scroll to position [664, 0]
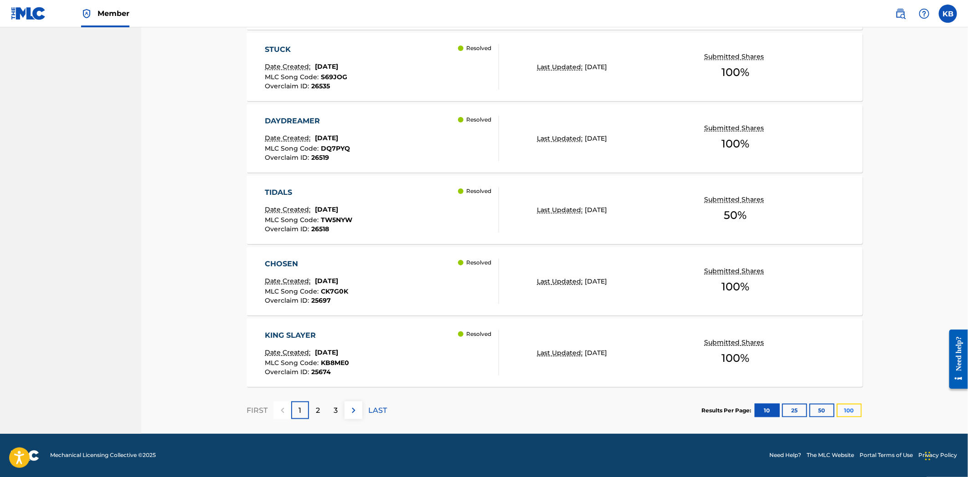
click at [852, 411] on button "100" at bounding box center [848, 411] width 25 height 14
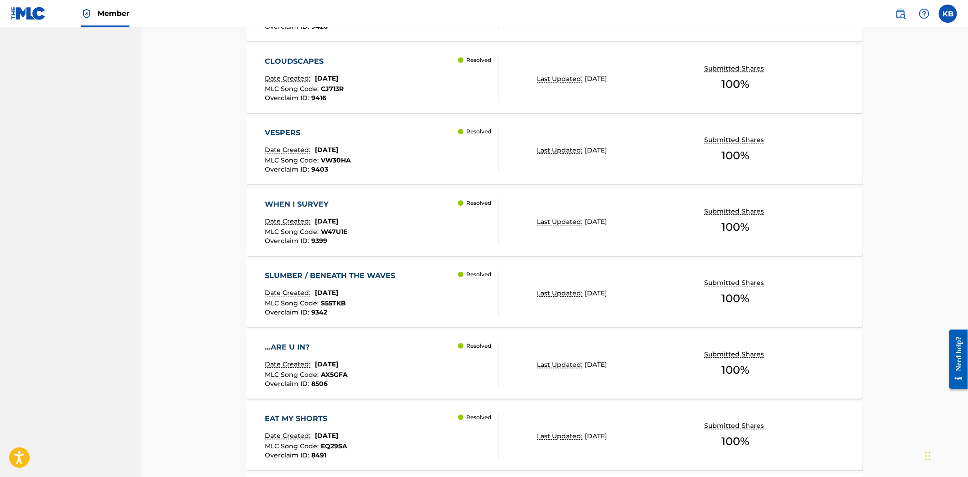
scroll to position [3811, 0]
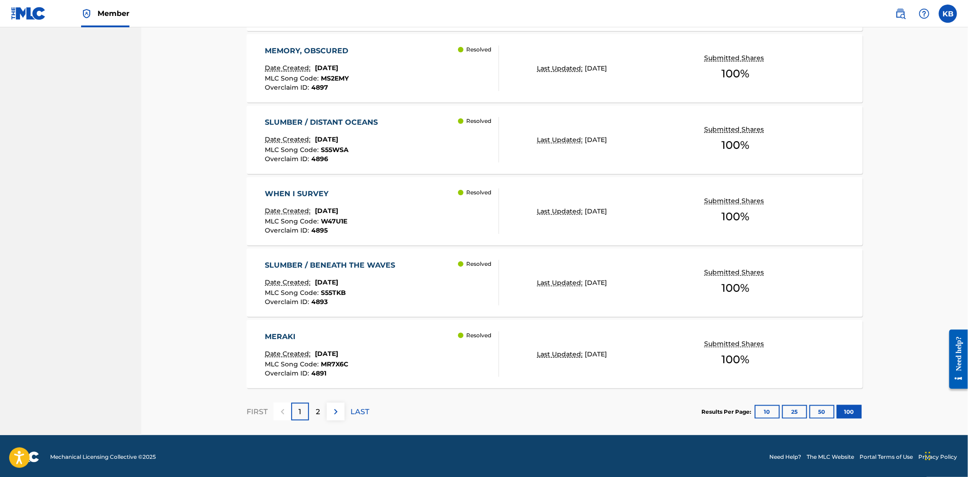
scroll to position [7101, 0]
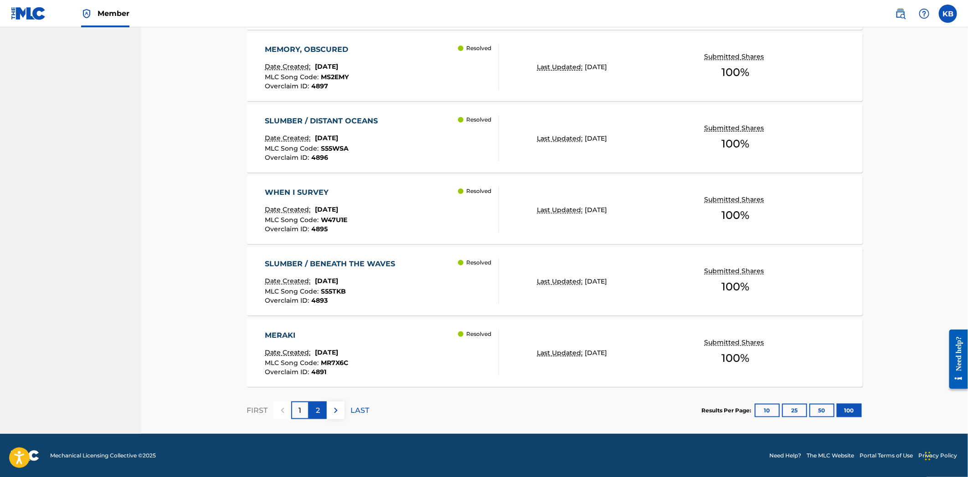
click at [309, 412] on div "2" at bounding box center [318, 411] width 18 height 18
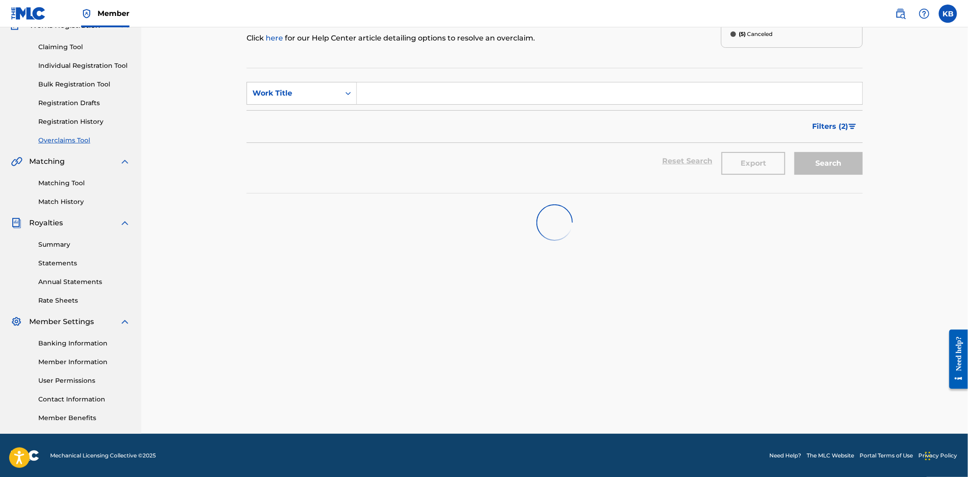
scroll to position [1379, 0]
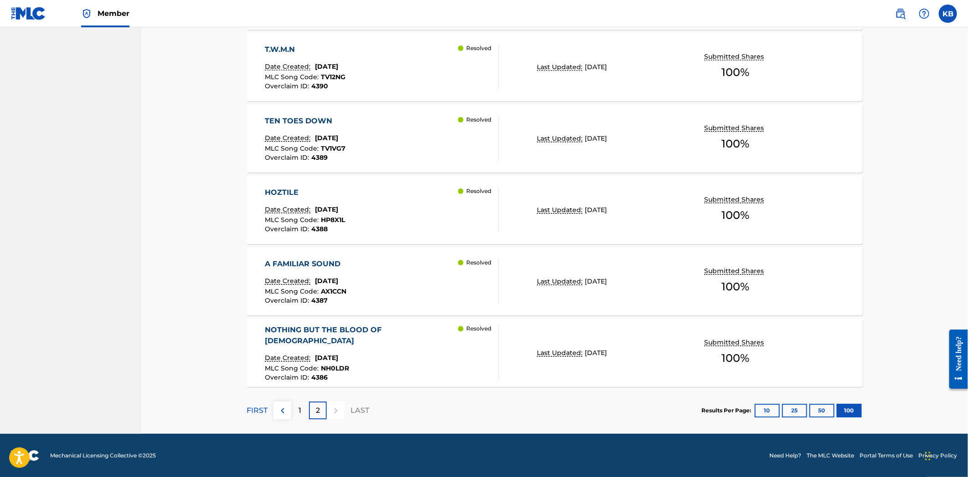
click at [396, 74] on div "T.W.M.N Date Created: [DATE] MLC Song Code : TV12NG Overclaim ID : 4390 Resolved" at bounding box center [382, 67] width 234 height 46
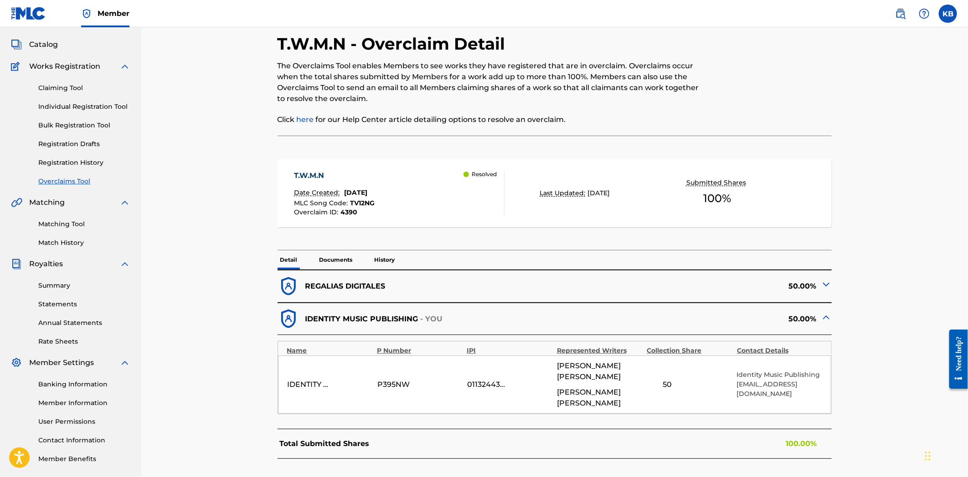
scroll to position [101, 0]
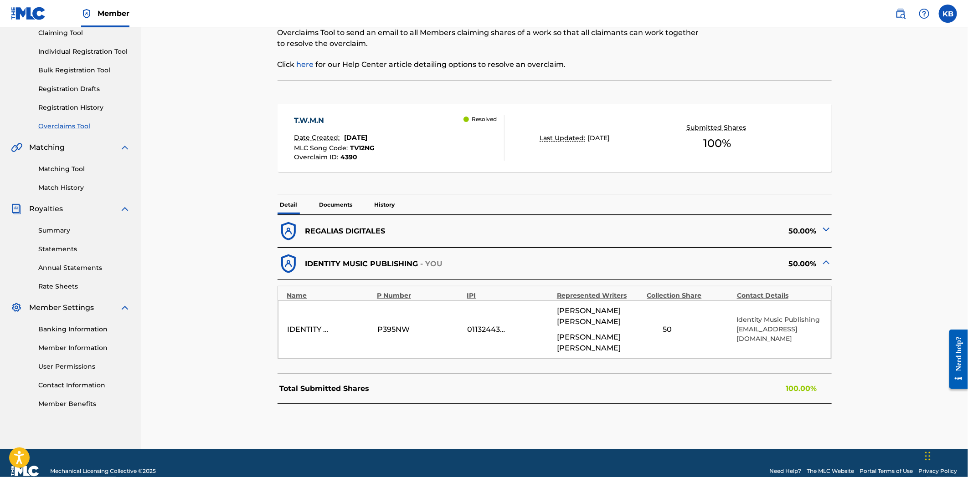
click at [347, 229] on p "REGALIAS DIGITALES" at bounding box center [345, 231] width 80 height 11
drag, startPoint x: 393, startPoint y: 228, endPoint x: 301, endPoint y: 233, distance: 92.1
click at [301, 233] on div "REGALIAS DIGITALES" at bounding box center [415, 232] width 277 height 22
click at [470, 199] on div "Detail Documents History" at bounding box center [554, 204] width 554 height 19
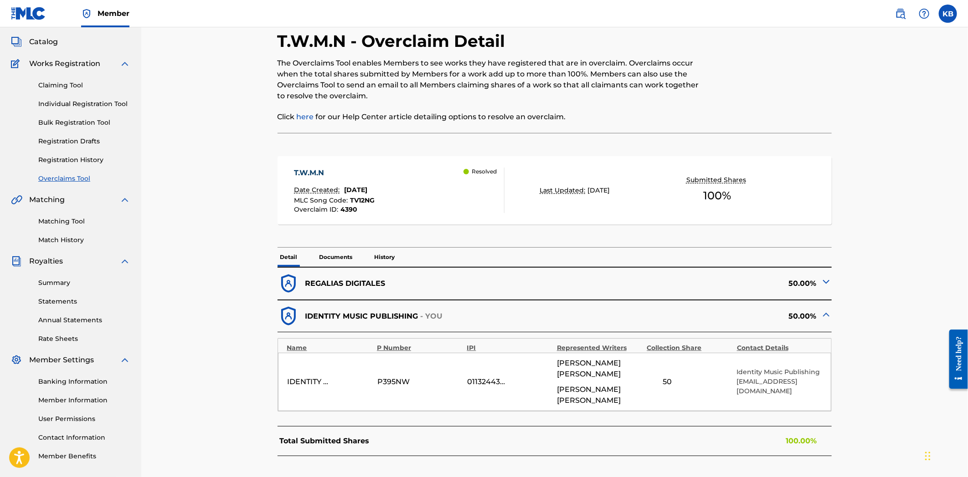
scroll to position [0, 0]
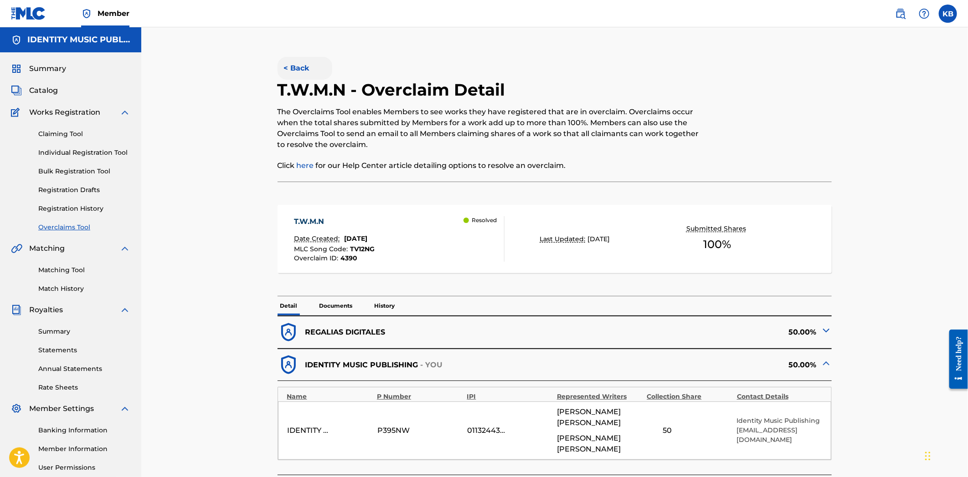
click at [300, 73] on button "< Back" at bounding box center [304, 68] width 55 height 23
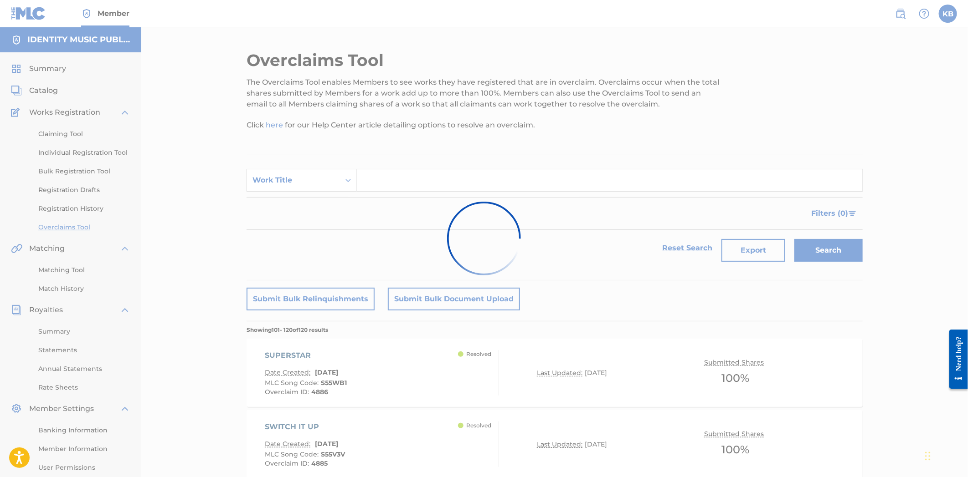
scroll to position [1355, 0]
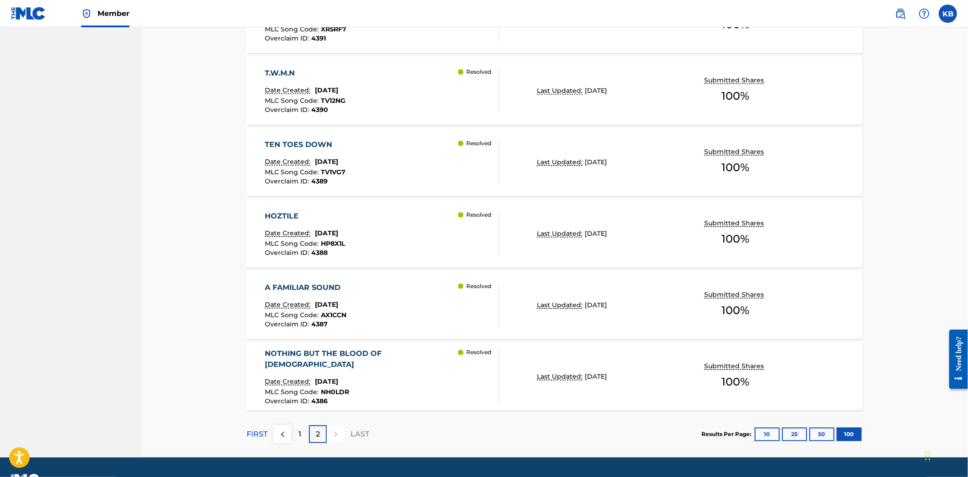
click at [436, 242] on div "HOZTILE Date Created: [DATE] MLC Song Code : HP8X1L Overclaim ID : 4388 Resolved" at bounding box center [382, 234] width 234 height 46
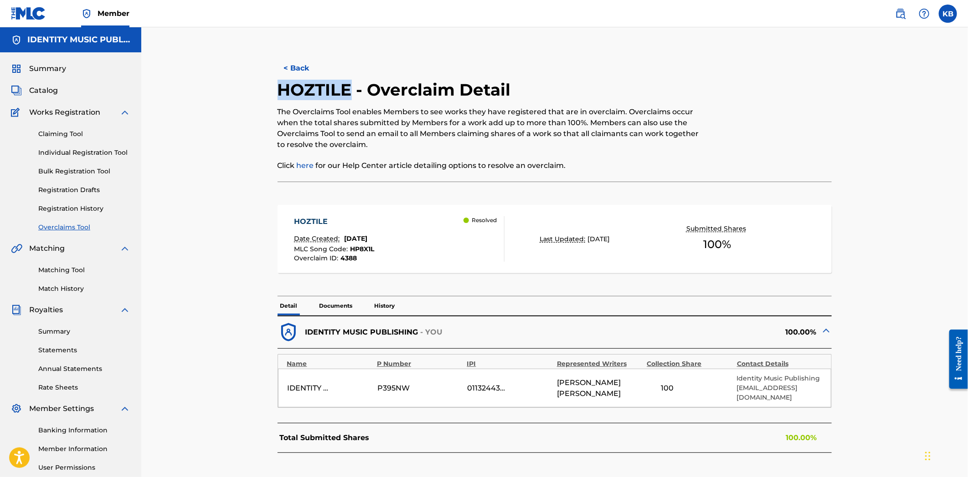
drag, startPoint x: 278, startPoint y: 83, endPoint x: 347, endPoint y: 85, distance: 68.8
click at [347, 85] on h2 "HOZTILE - Overclaim Detail" at bounding box center [396, 90] width 238 height 21
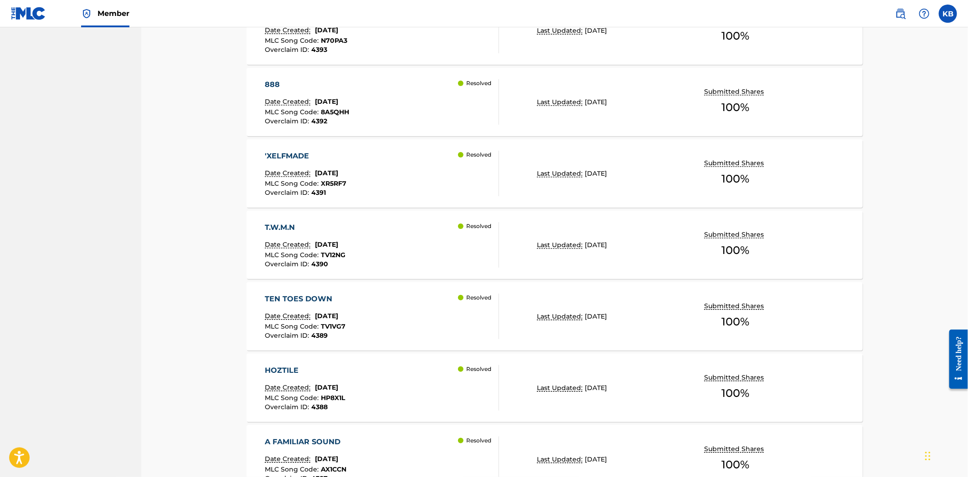
scroll to position [1153, 0]
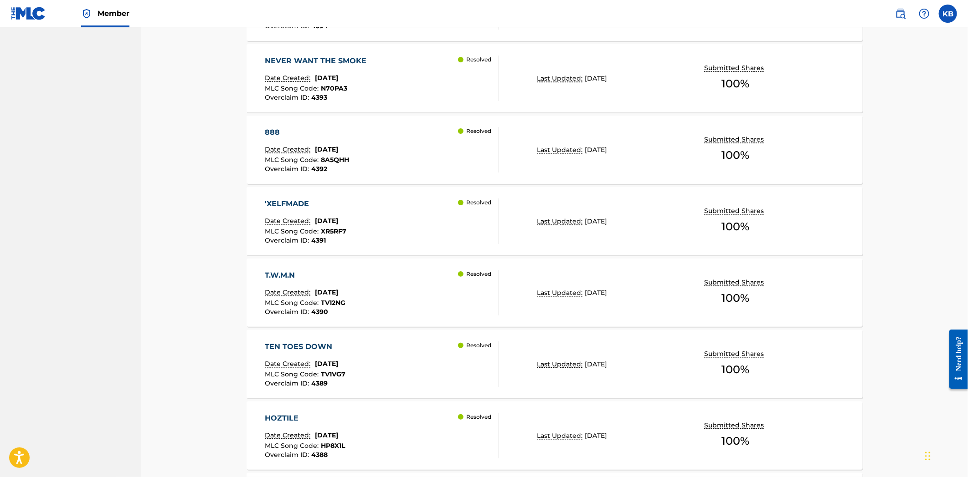
click at [395, 237] on div "'XELFMADE Date Created: [DATE] MLC Song Code : XR5RF7 Overclaim ID : 4391 Resol…" at bounding box center [382, 222] width 234 height 46
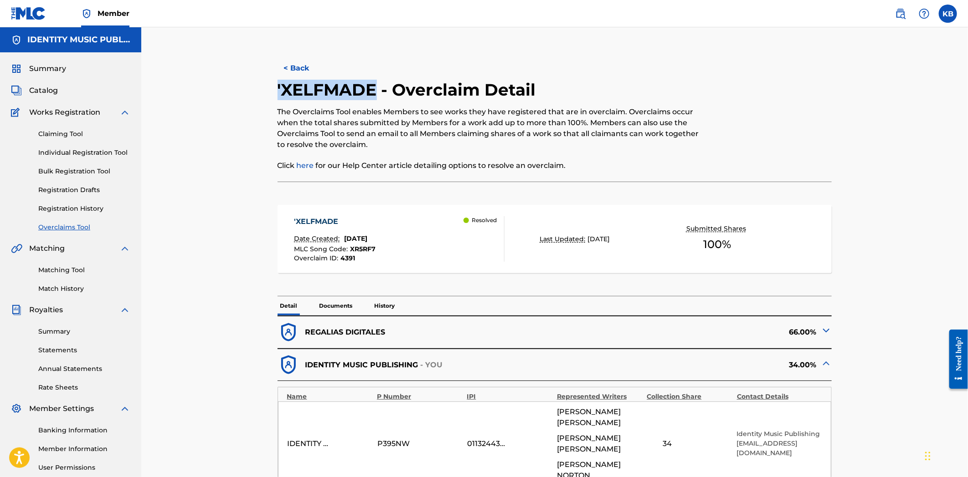
drag, startPoint x: 272, startPoint y: 80, endPoint x: 375, endPoint y: 87, distance: 102.8
click at [375, 87] on div "< Back 'XELFMADE - Overclaim Detail The Overclaims Tool enables Members to see …" at bounding box center [554, 313] width 616 height 527
click at [306, 66] on button "< Back" at bounding box center [304, 68] width 55 height 23
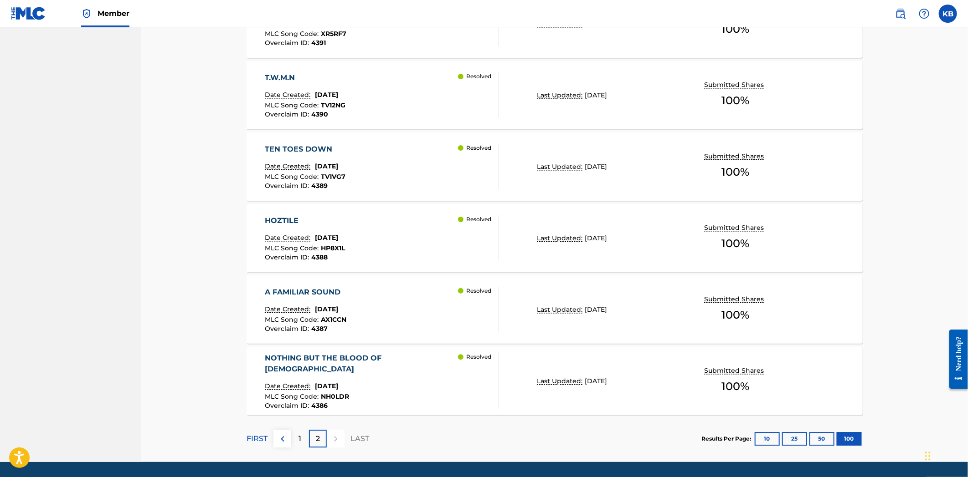
scroll to position [1355, 0]
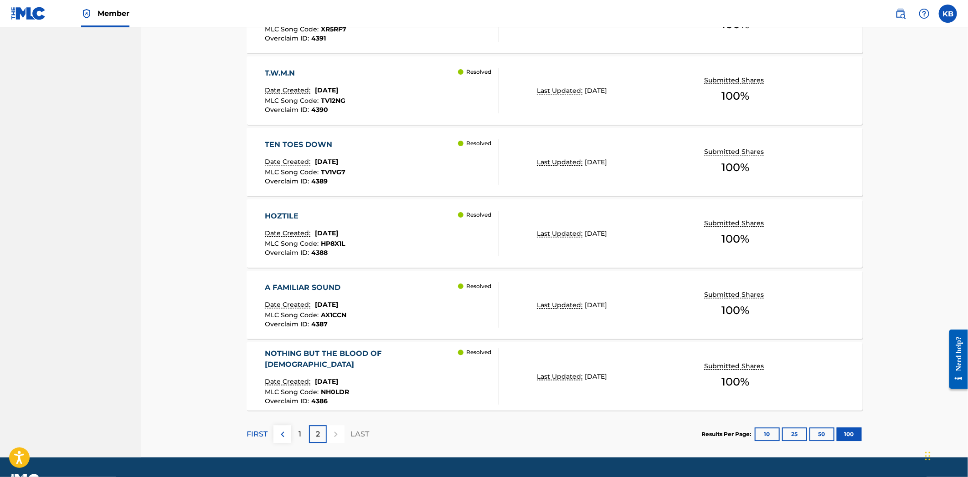
click at [415, 304] on div "A FAMILIAR SOUND Date Created: [DATE] MLC Song Code : AX1CCN Overclaim ID : 438…" at bounding box center [382, 305] width 234 height 46
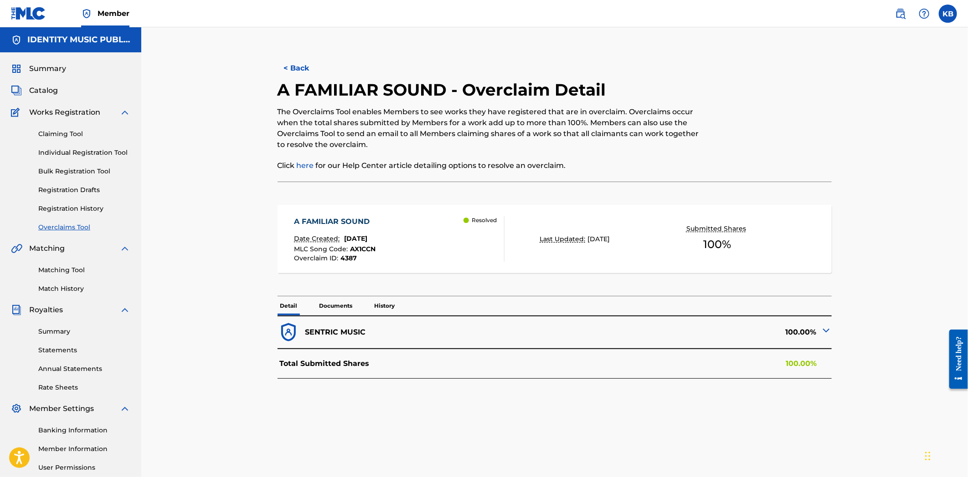
click at [830, 334] on img at bounding box center [826, 330] width 11 height 11
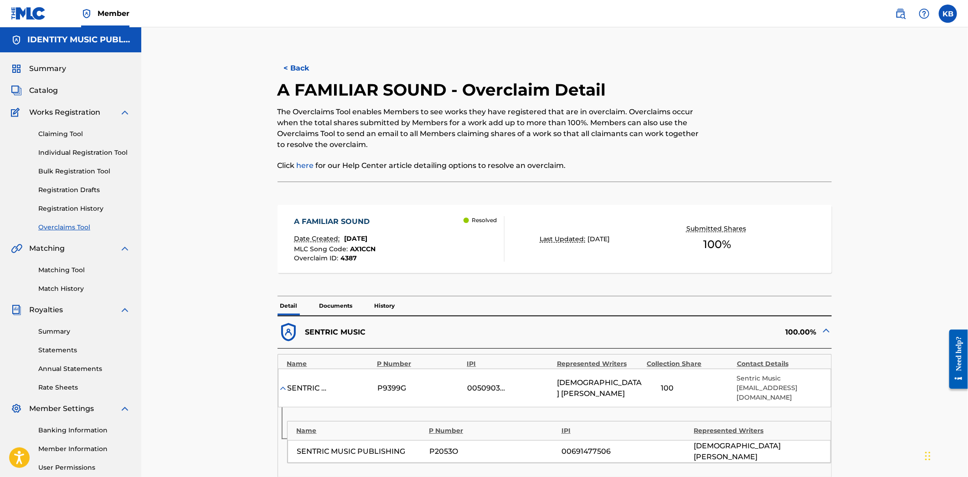
click at [830, 334] on img at bounding box center [826, 330] width 11 height 11
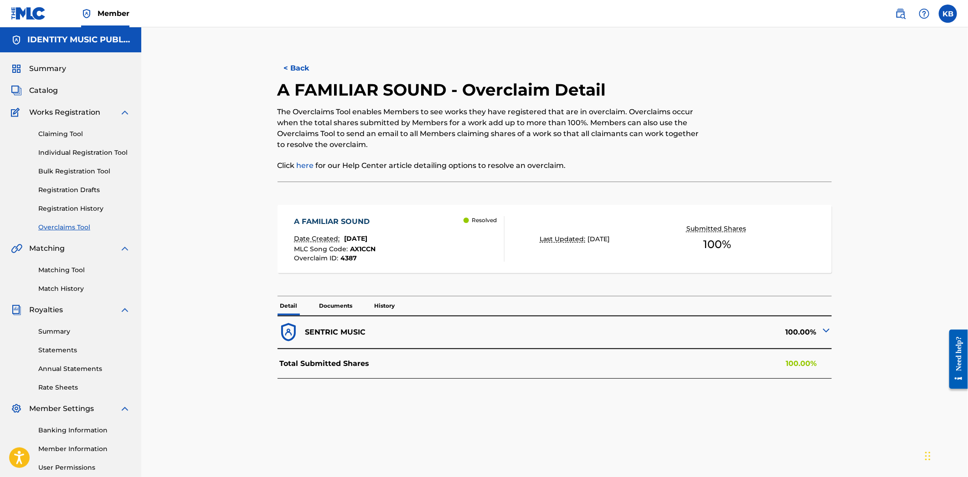
click at [830, 334] on img at bounding box center [826, 330] width 11 height 11
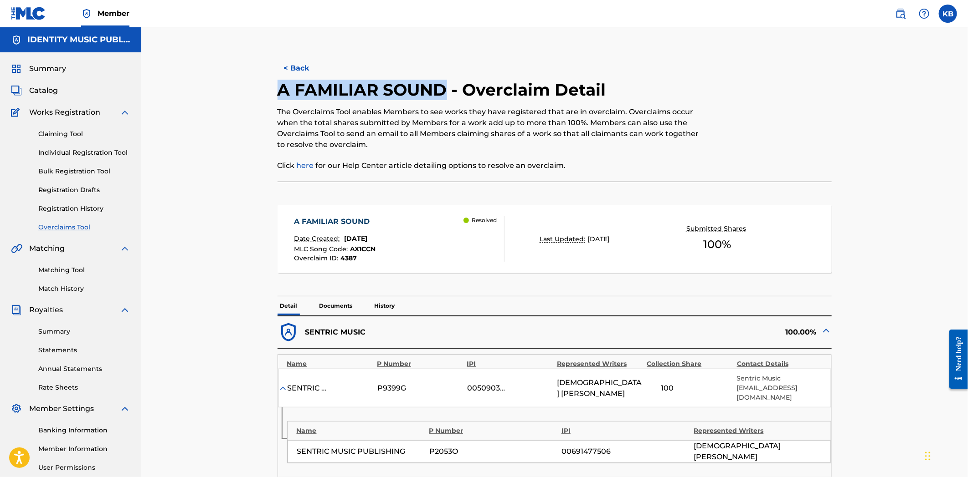
drag, startPoint x: 280, startPoint y: 88, endPoint x: 447, endPoint y: 96, distance: 167.4
click at [447, 96] on h2 "A FAMILIAR SOUND - Overclaim Detail" at bounding box center [443, 90] width 333 height 21
drag, startPoint x: 553, startPoint y: 383, endPoint x: 629, endPoint y: 391, distance: 76.5
click at [629, 391] on div "SENTRIC MUSIC LIMITED P9399G 00509030978 [DEMOGRAPHIC_DATA][PERSON_NAME] 100 Se…" at bounding box center [555, 388] width 554 height 39
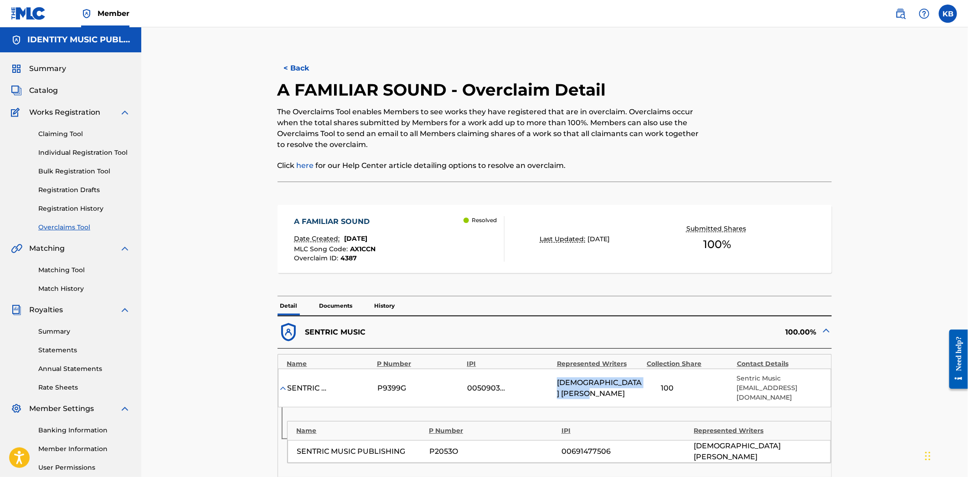
drag, startPoint x: 632, startPoint y: 390, endPoint x: 559, endPoint y: 391, distance: 73.4
click at [559, 391] on div "[DEMOGRAPHIC_DATA][PERSON_NAME]" at bounding box center [599, 389] width 85 height 22
drag, startPoint x: 370, startPoint y: 332, endPoint x: 305, endPoint y: 334, distance: 65.2
click at [305, 334] on div "SENTRIC MUSIC" at bounding box center [415, 333] width 277 height 22
click at [290, 65] on button "< Back" at bounding box center [304, 68] width 55 height 23
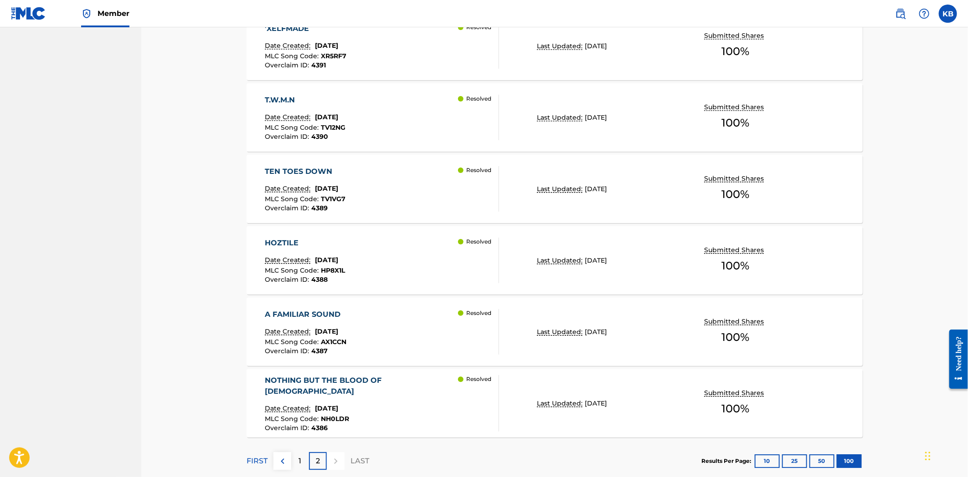
scroll to position [1278, 0]
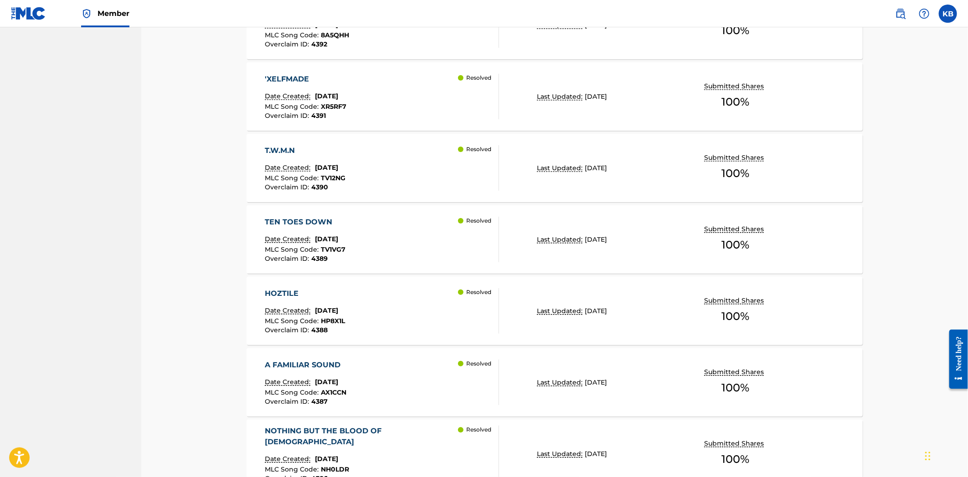
click at [385, 251] on div "TEN TOES DOWN Date Created: [DATE] MLC Song Code : TV1VG7 Overclaim ID : 4389 R…" at bounding box center [382, 240] width 234 height 46
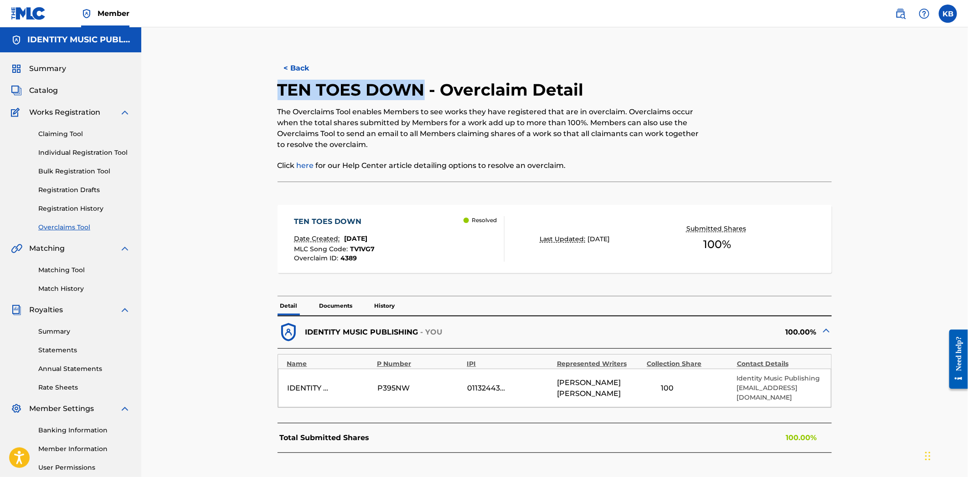
drag, startPoint x: 278, startPoint y: 83, endPoint x: 422, endPoint y: 85, distance: 144.0
click at [422, 85] on div "< Back TEN TOES DOWN - Overclaim Detail The Overclaims Tool enables Members to …" at bounding box center [554, 285] width 616 height 471
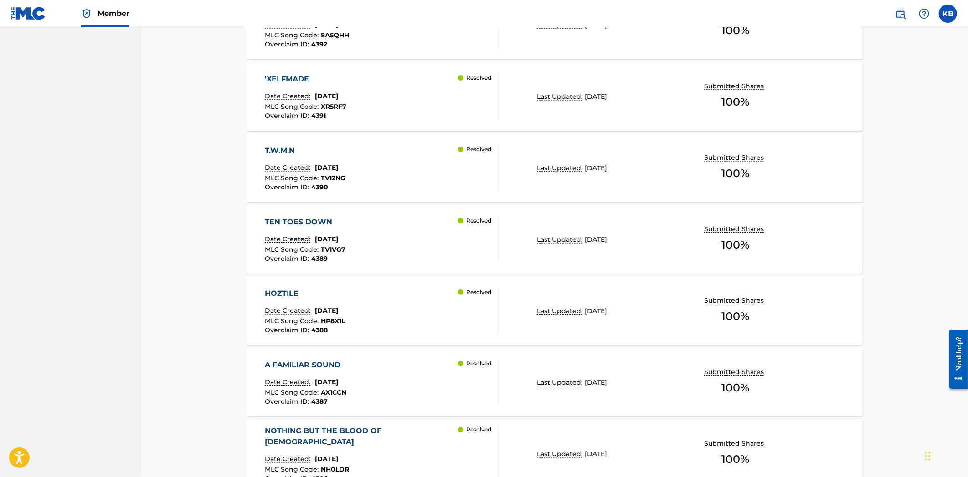
click at [408, 240] on div "TEN TOES DOWN Date Created: [DATE] MLC Song Code : TV1VG7 Overclaim ID : 4389 R…" at bounding box center [382, 240] width 234 height 46
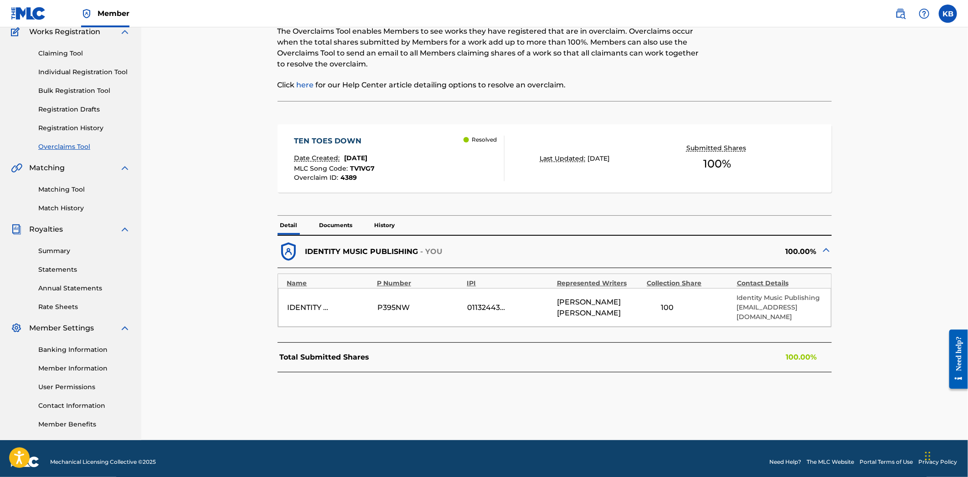
scroll to position [87, 0]
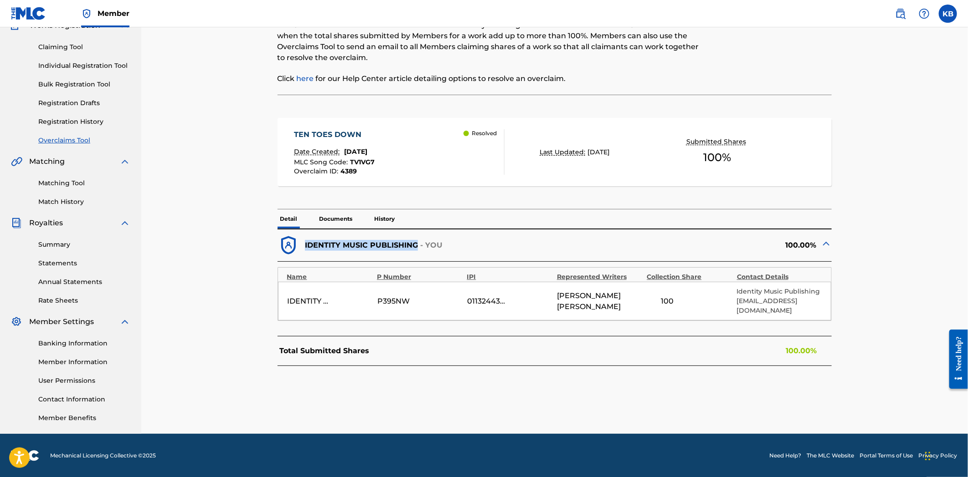
drag, startPoint x: 305, startPoint y: 245, endPoint x: 417, endPoint y: 249, distance: 111.7
click at [417, 249] on p "IDENTITY MUSIC PUBLISHING" at bounding box center [361, 245] width 113 height 11
click at [347, 216] on p "Documents" at bounding box center [336, 219] width 39 height 19
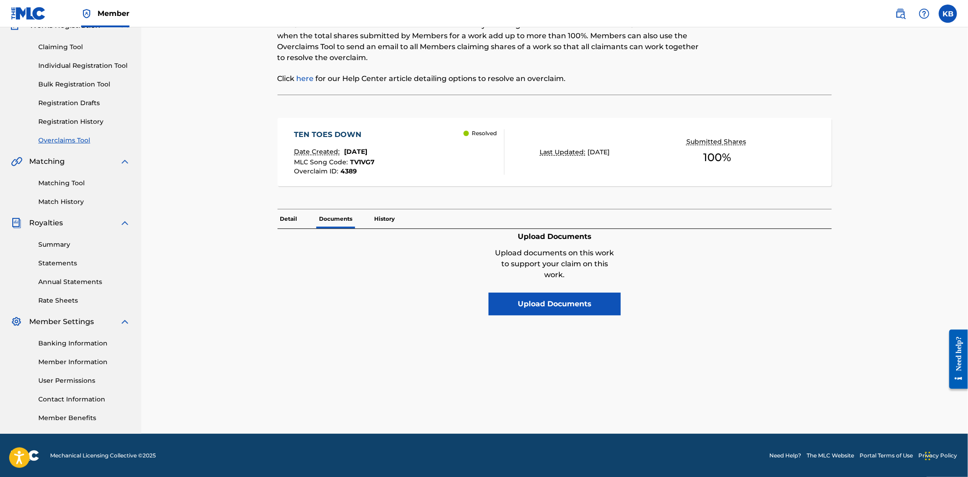
click at [383, 217] on p "History" at bounding box center [385, 219] width 26 height 19
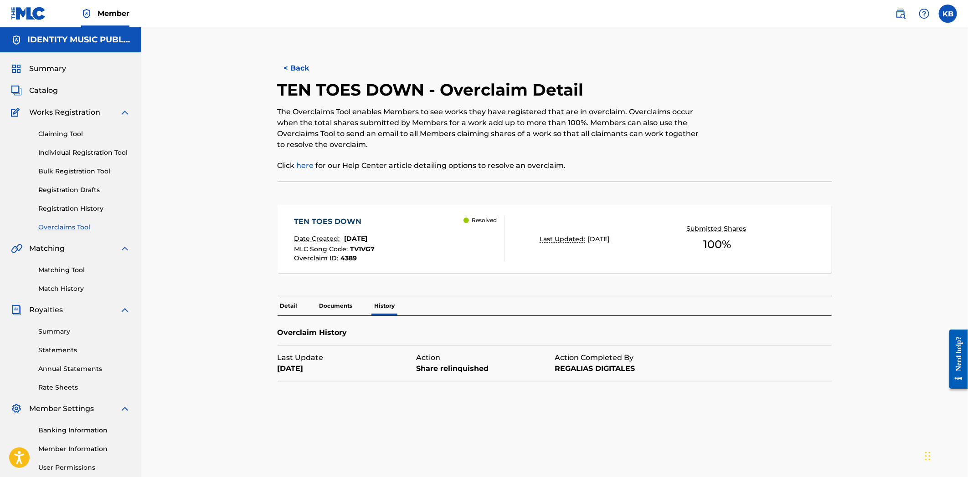
click at [280, 303] on p "Detail" at bounding box center [288, 306] width 23 height 19
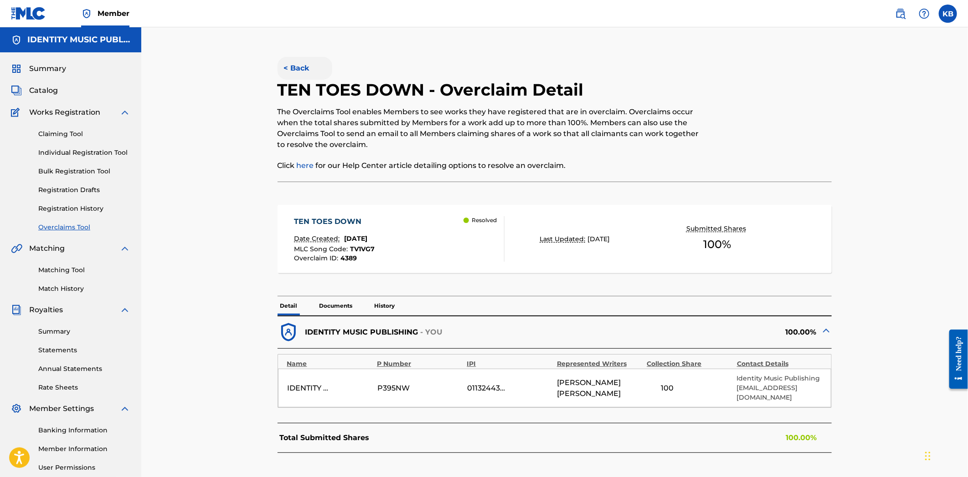
click at [307, 62] on button "< Back" at bounding box center [304, 68] width 55 height 23
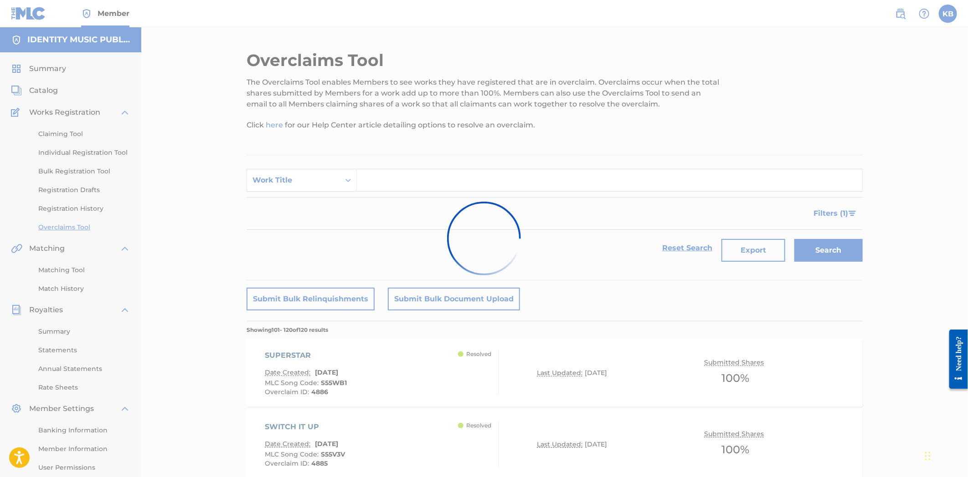
scroll to position [1278, 0]
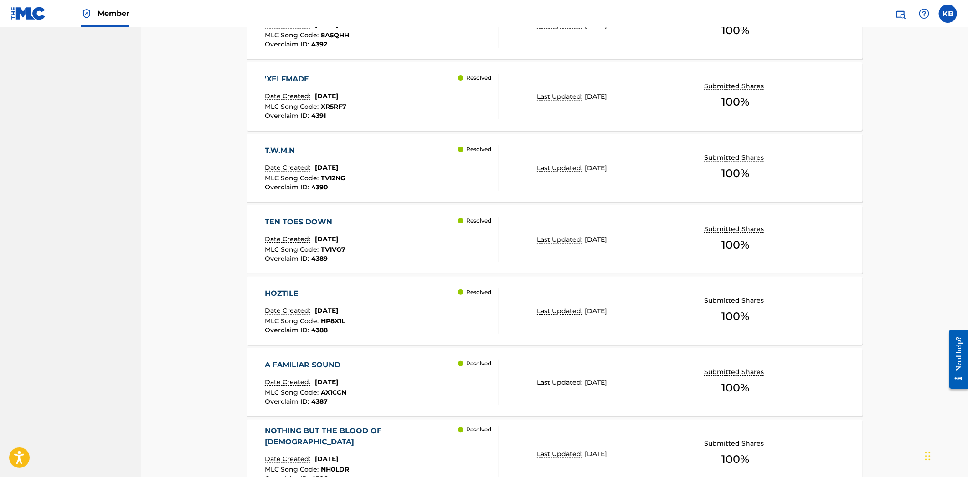
click at [853, 130] on div "'XELFMADE Date Created: [DATE] MLC Song Code : XR5RF7 Overclaim ID : 4391 Resol…" at bounding box center [554, 96] width 616 height 68
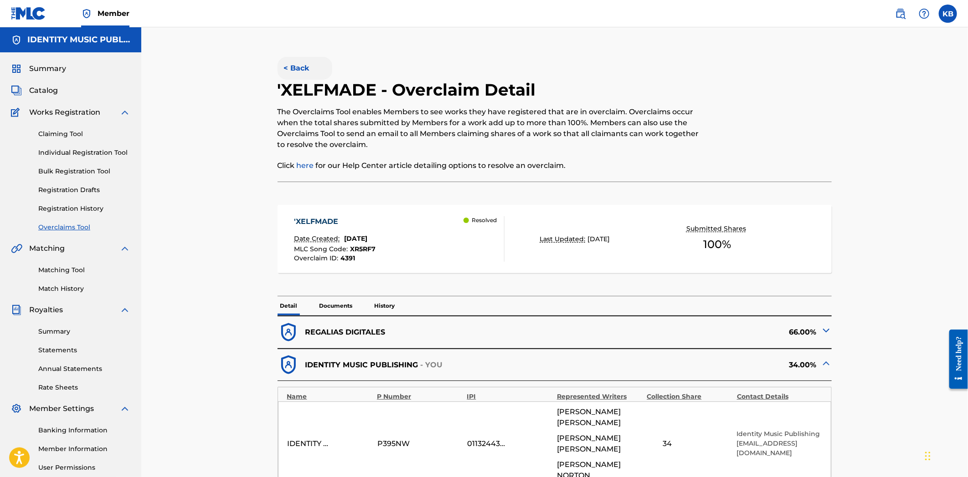
click at [293, 66] on button "< Back" at bounding box center [304, 68] width 55 height 23
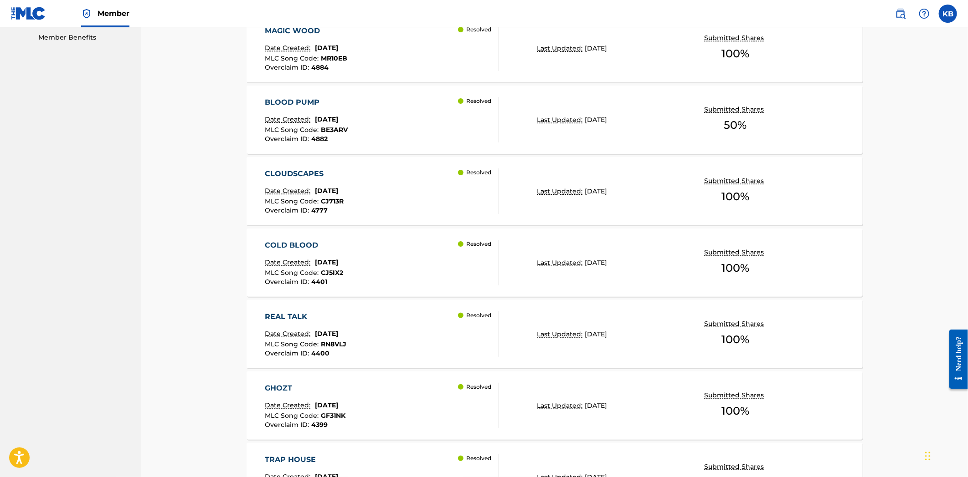
scroll to position [215, 0]
